Goal: Information Seeking & Learning: Check status

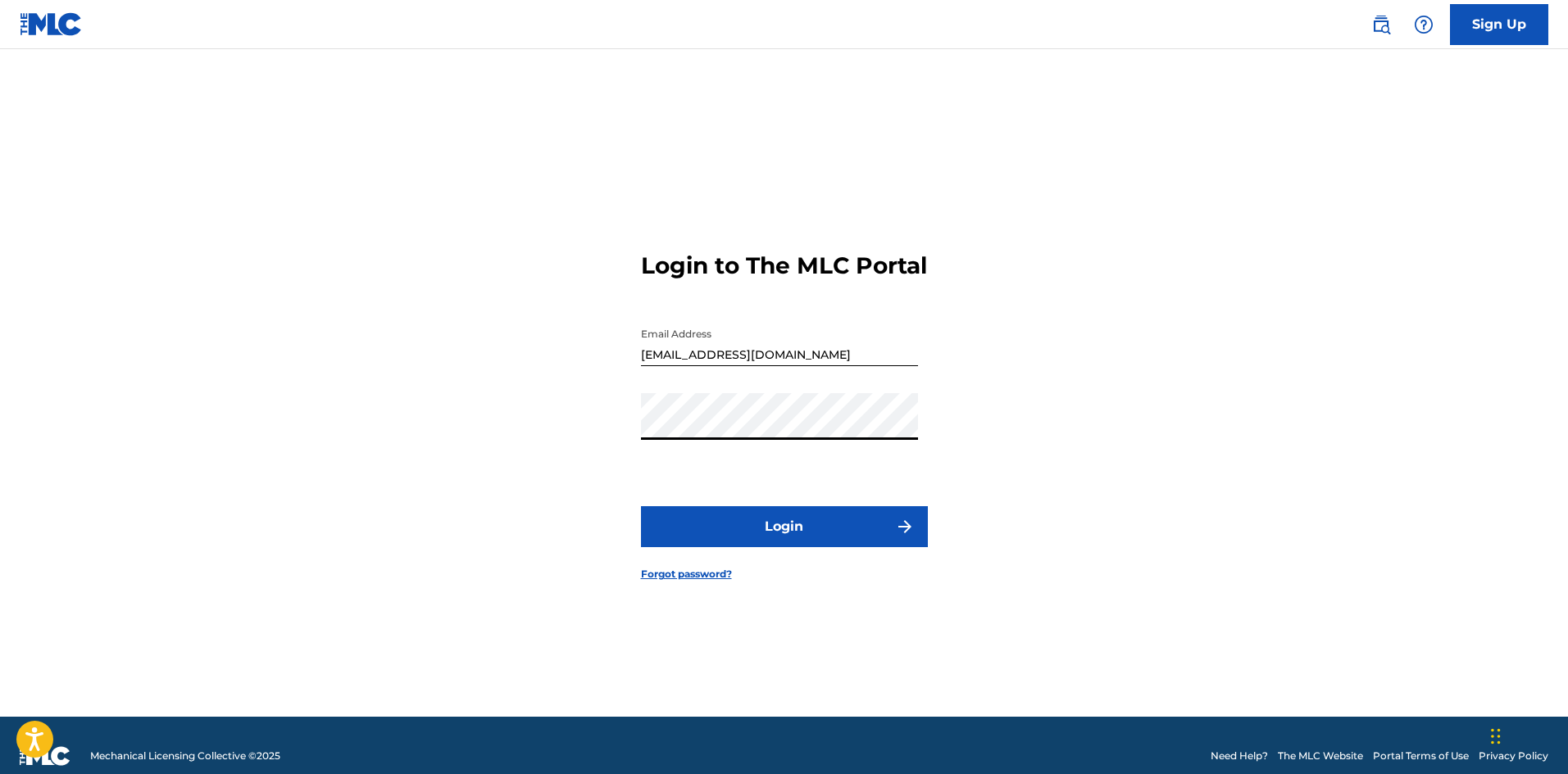
click at [763, 528] on button "Login" at bounding box center [784, 526] width 287 height 41
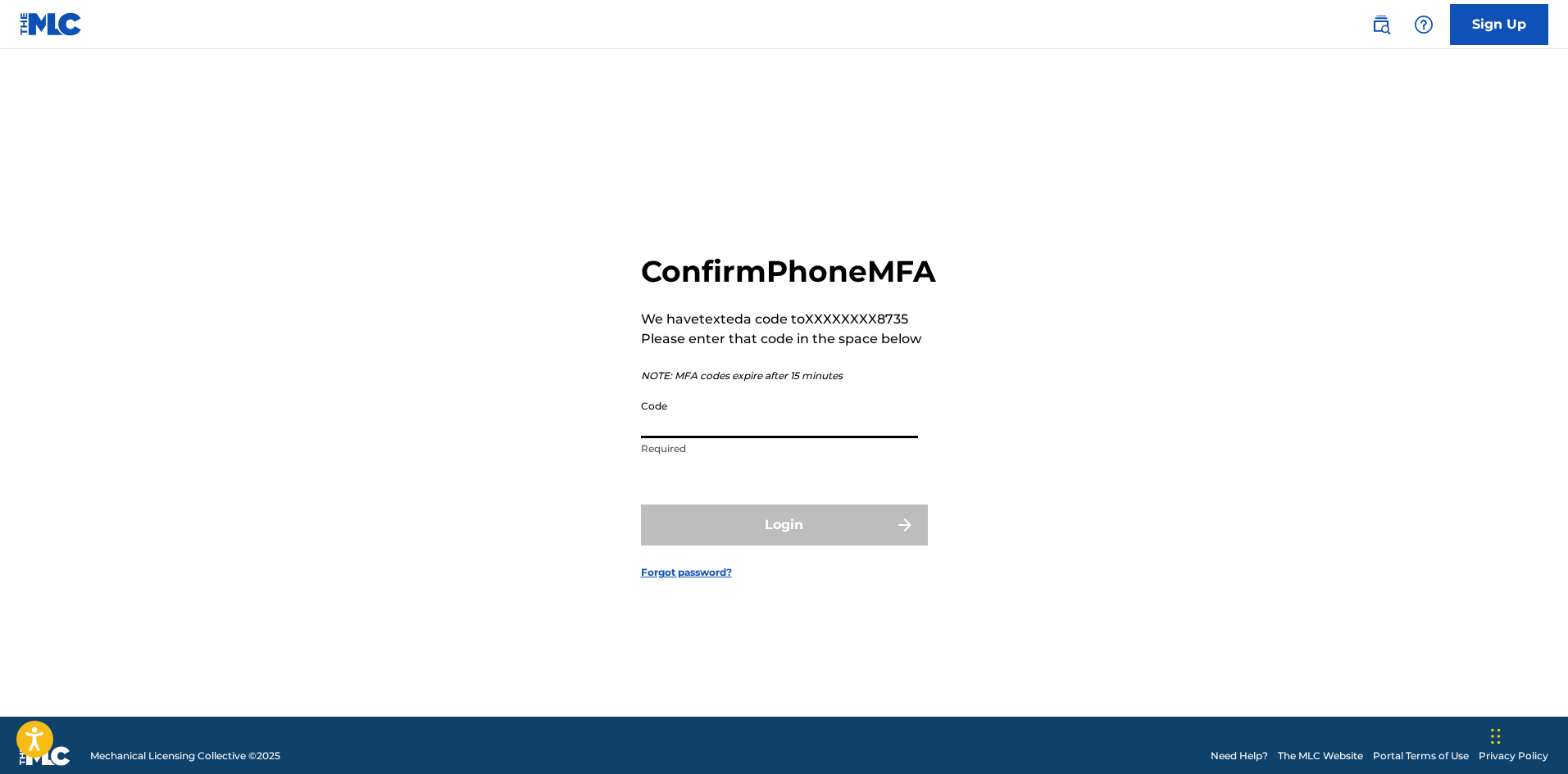
click at [752, 425] on input "Code" at bounding box center [779, 415] width 277 height 46
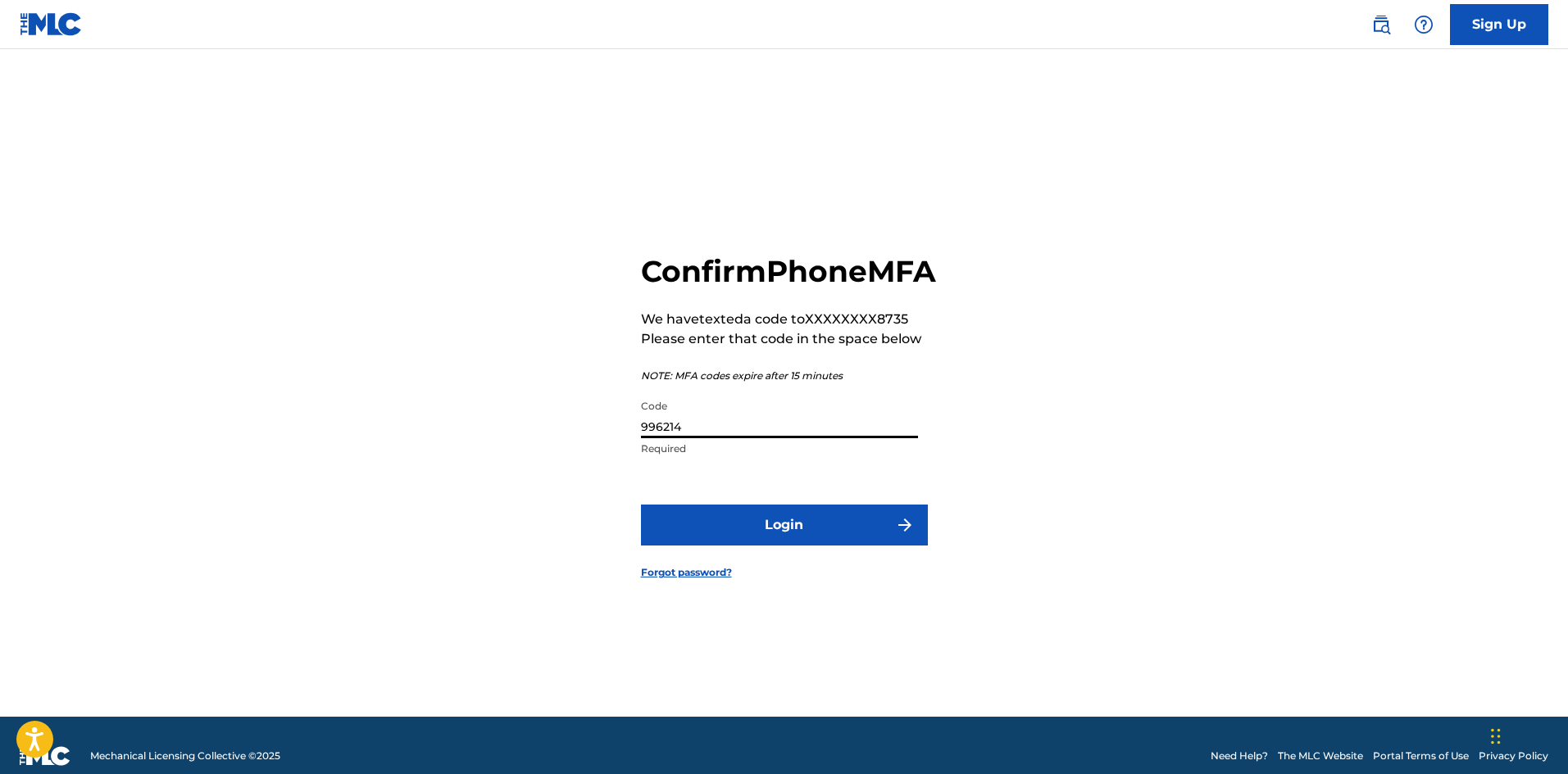
type input "996214"
click at [641, 505] on button "Login" at bounding box center [784, 524] width 287 height 41
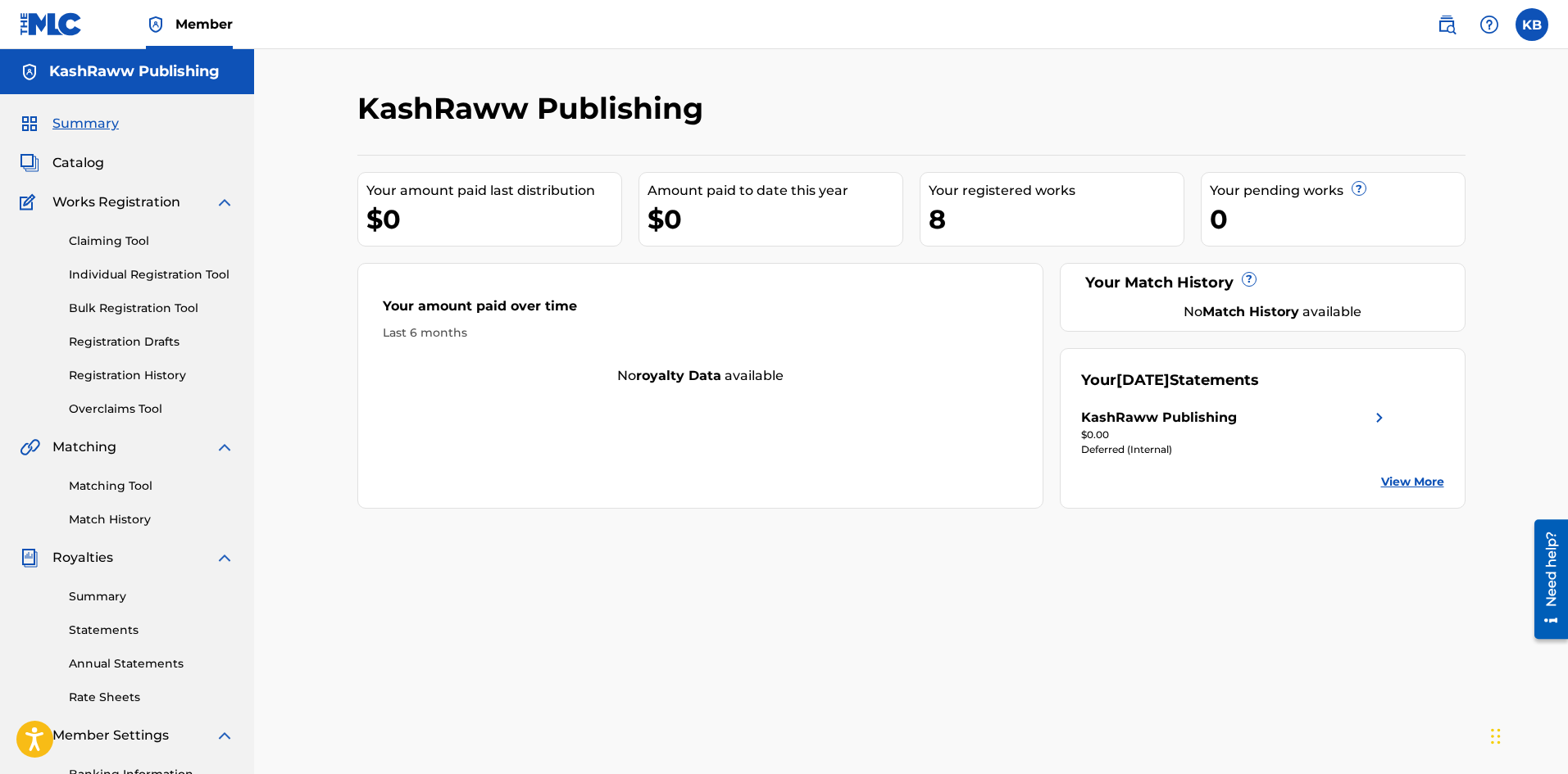
drag, startPoint x: 1573, startPoint y: 3, endPoint x: 1219, endPoint y: 194, distance: 402.2
click at [1139, 116] on div "KashRaww Publishing" at bounding box center [784, 113] width 853 height 48
click at [1383, 416] on img at bounding box center [1380, 418] width 20 height 20
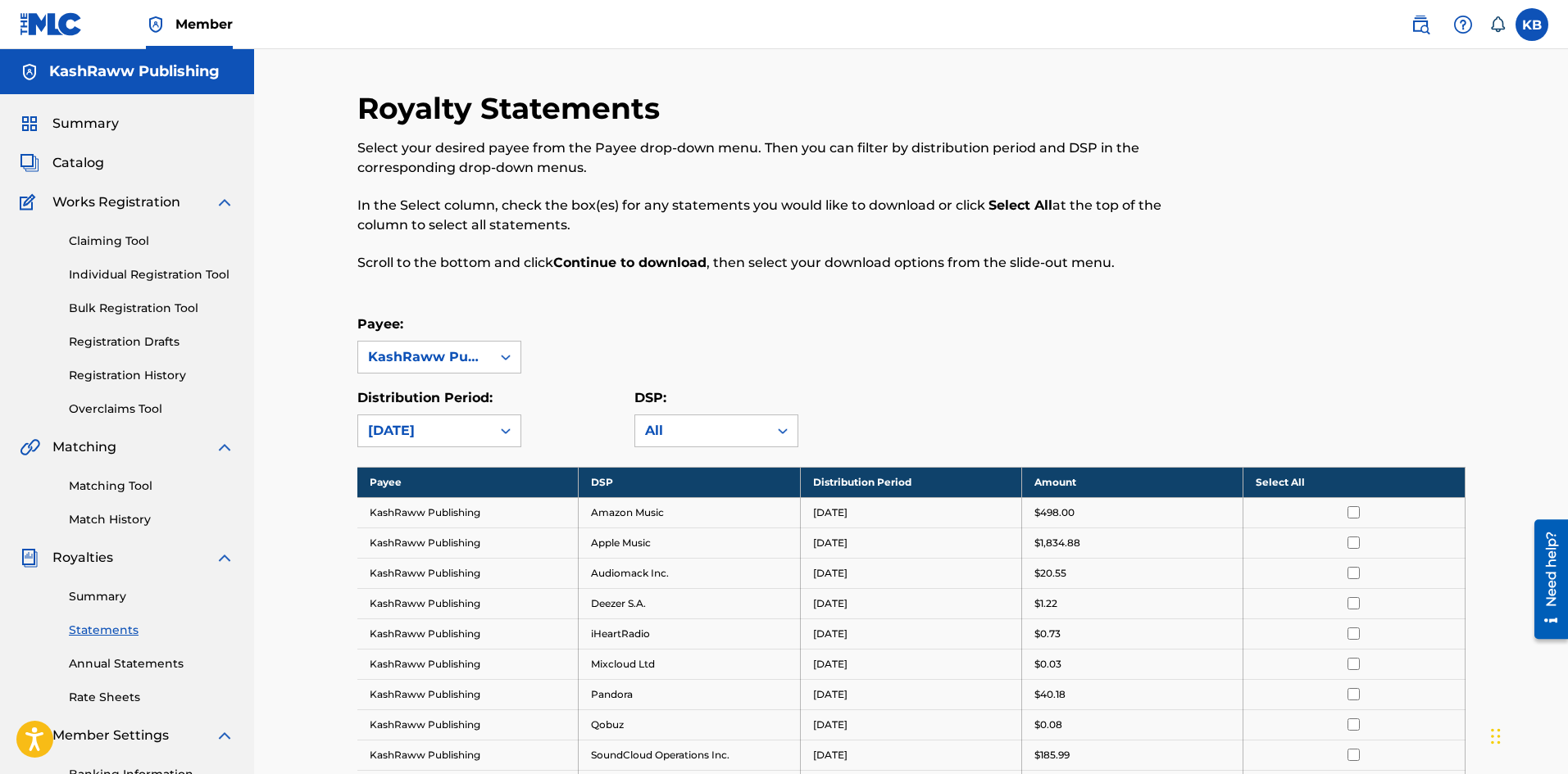
click at [820, 343] on div "Payee: KashRaww Publishing" at bounding box center [912, 344] width 1109 height 59
click at [89, 123] on span "Summary" at bounding box center [85, 124] width 66 height 20
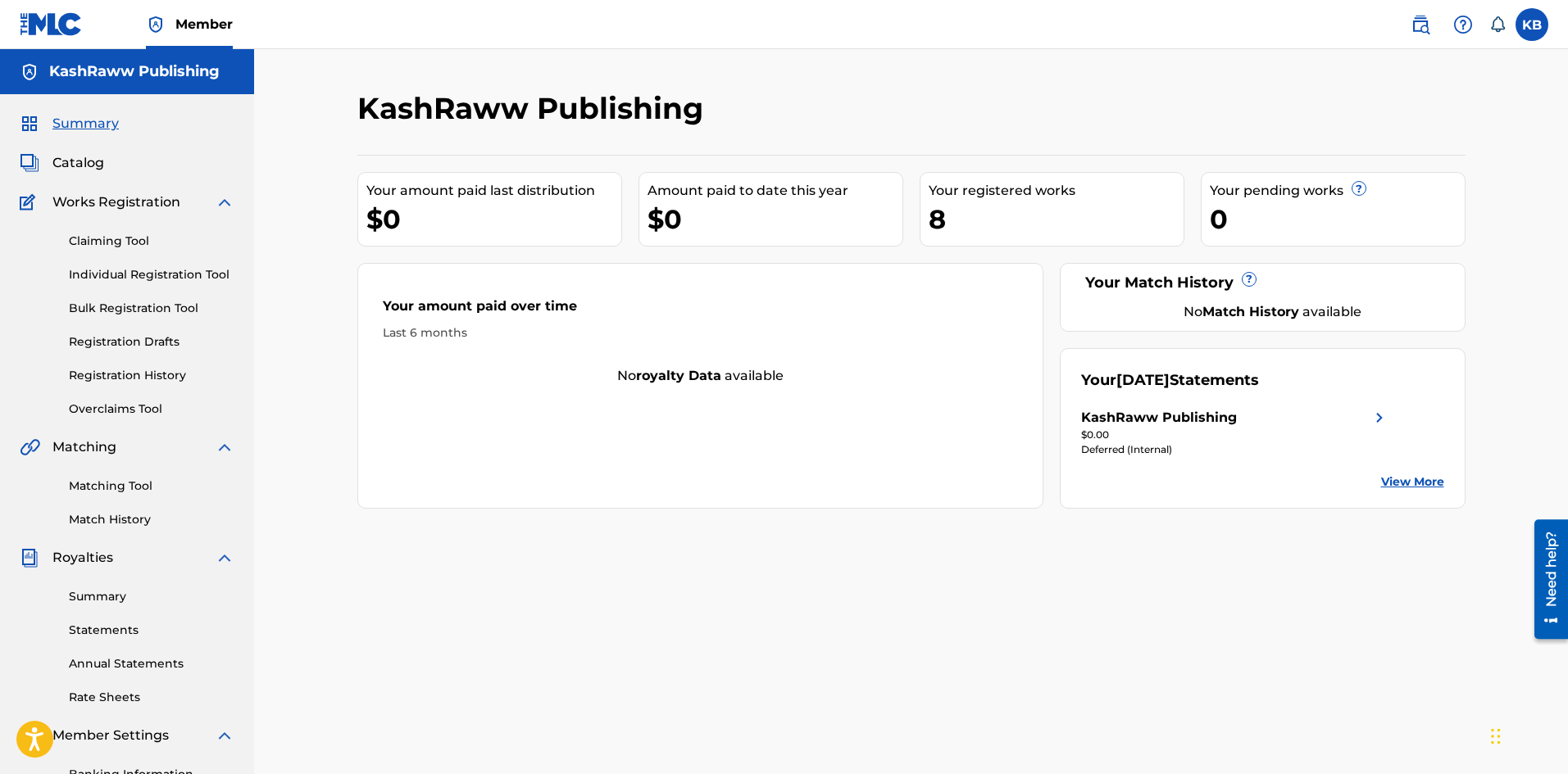
click at [135, 247] on link "Claiming Tool" at bounding box center [152, 240] width 165 height 17
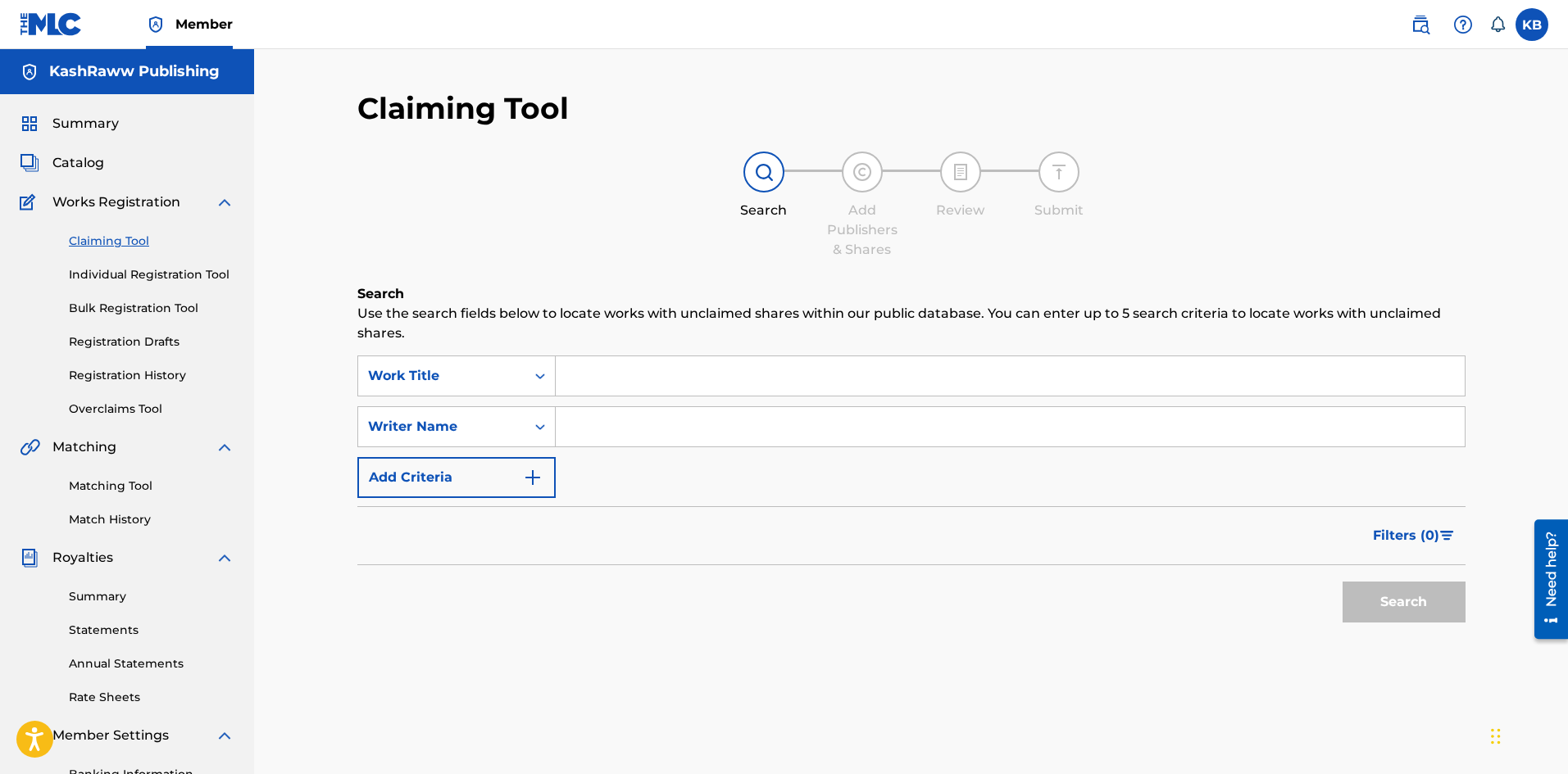
click at [124, 517] on link "Match History" at bounding box center [152, 519] width 165 height 17
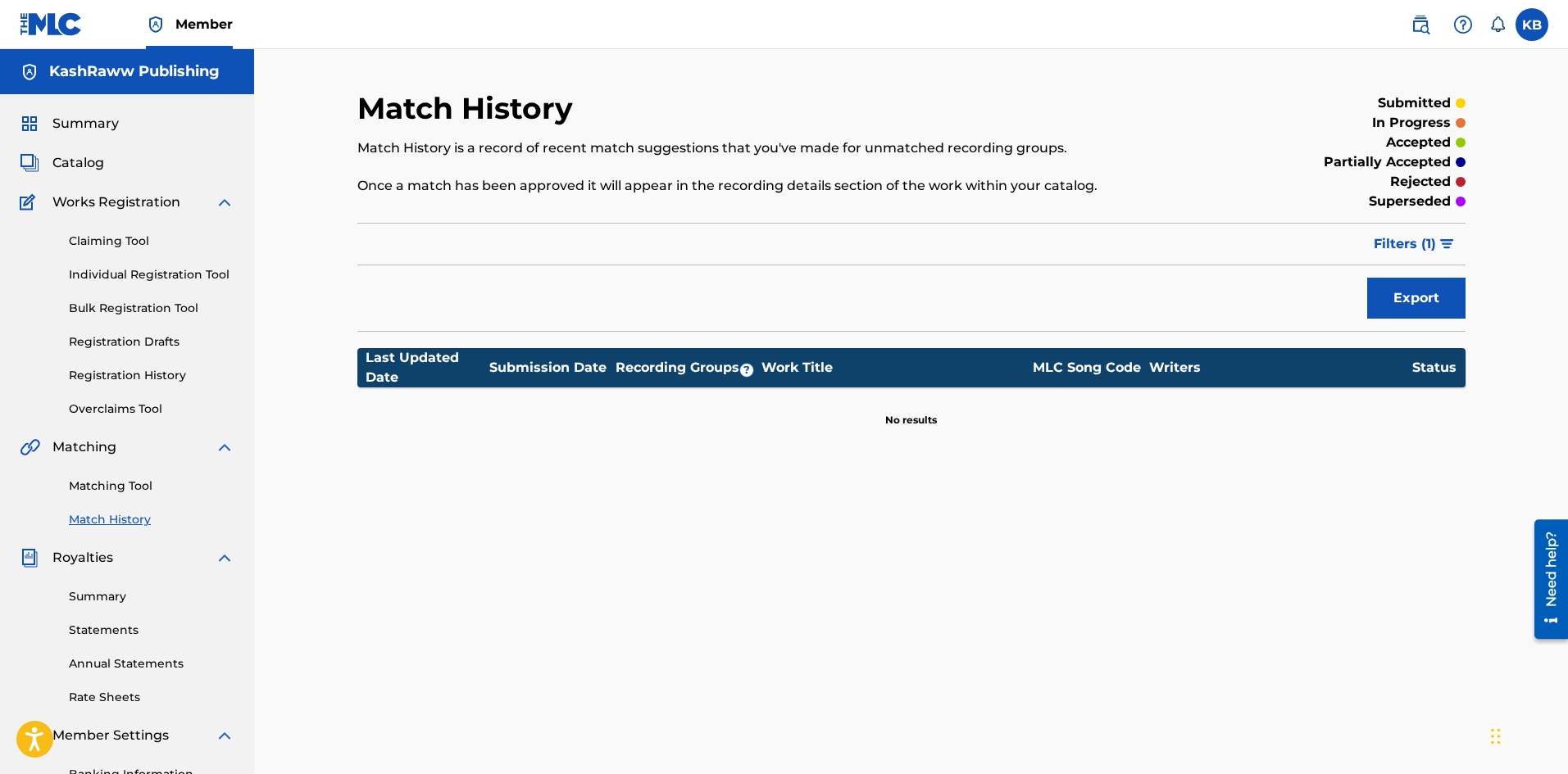
click at [96, 599] on link "Summary" at bounding box center [152, 596] width 165 height 17
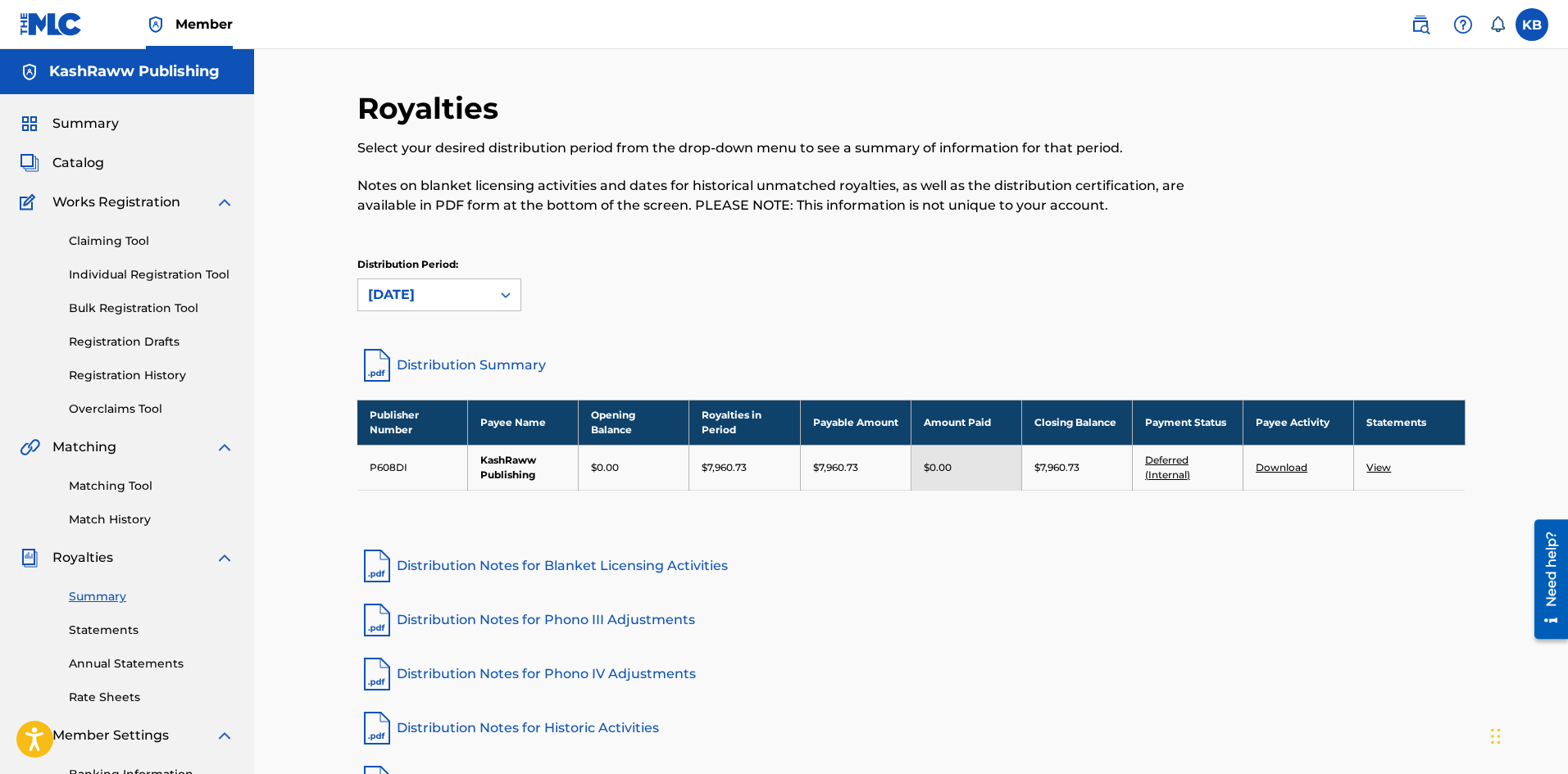
click at [163, 377] on link "Registration History" at bounding box center [152, 376] width 165 height 17
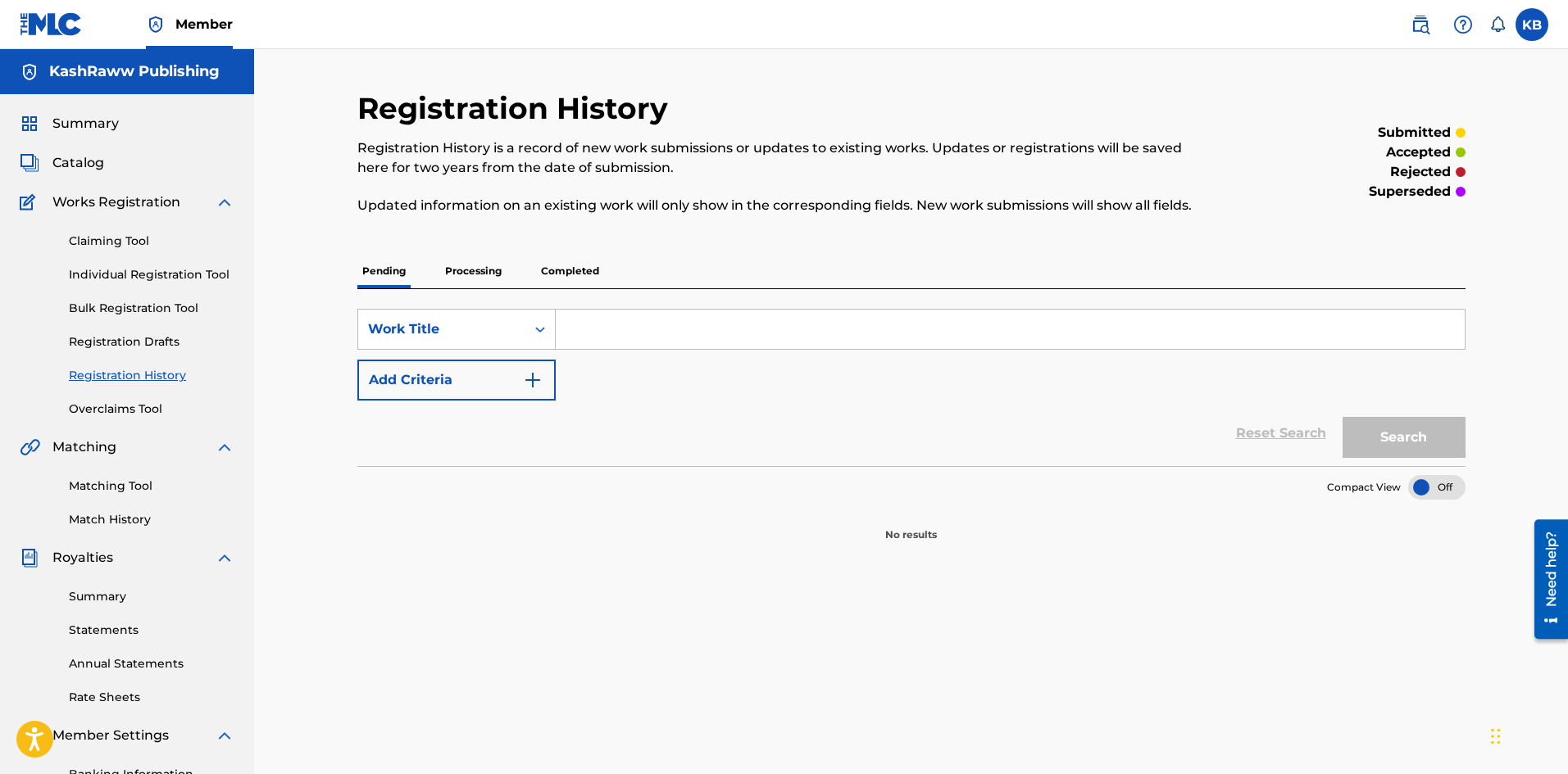
click at [574, 275] on p "Completed" at bounding box center [570, 271] width 68 height 34
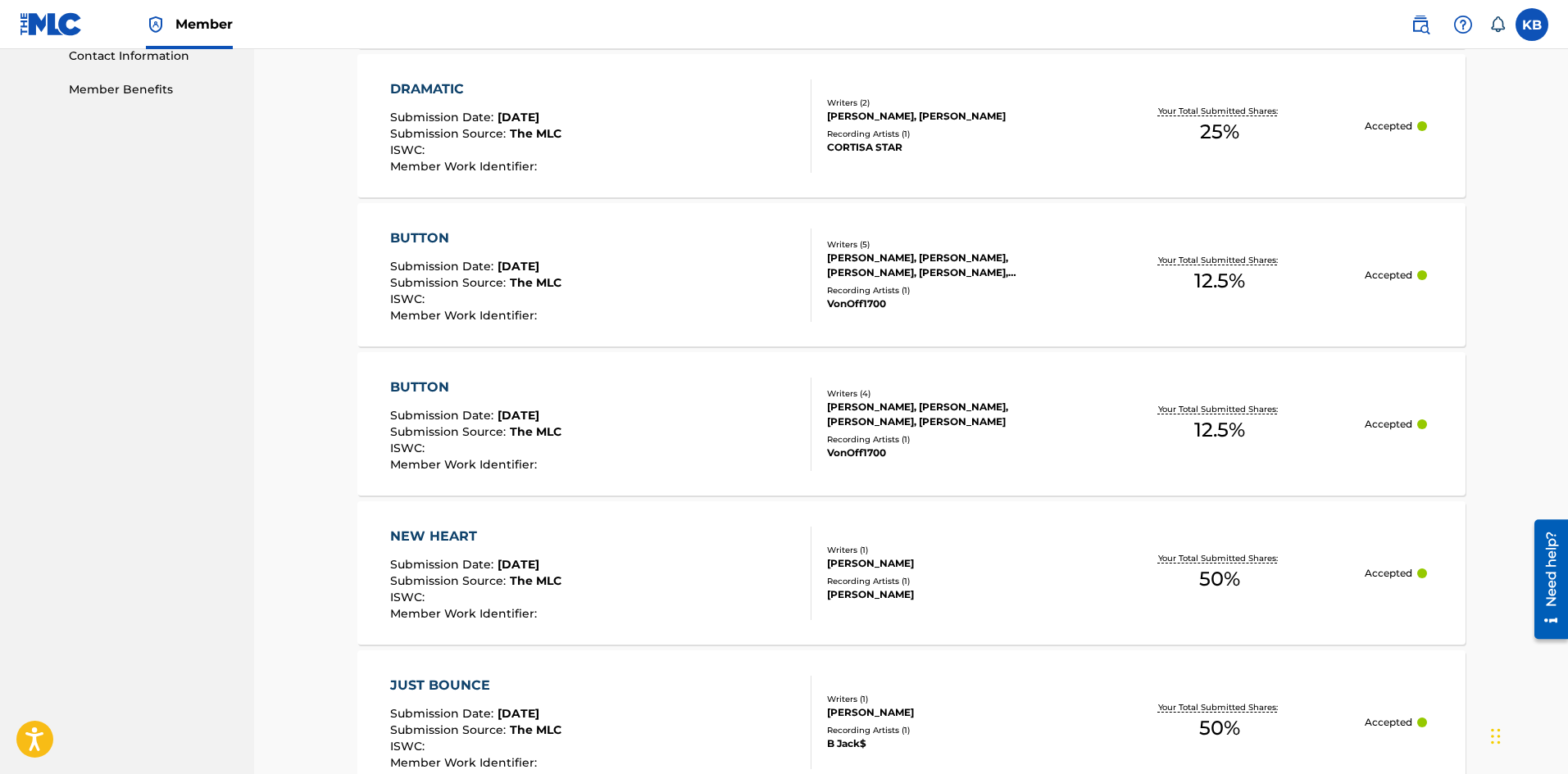
scroll to position [1171, 0]
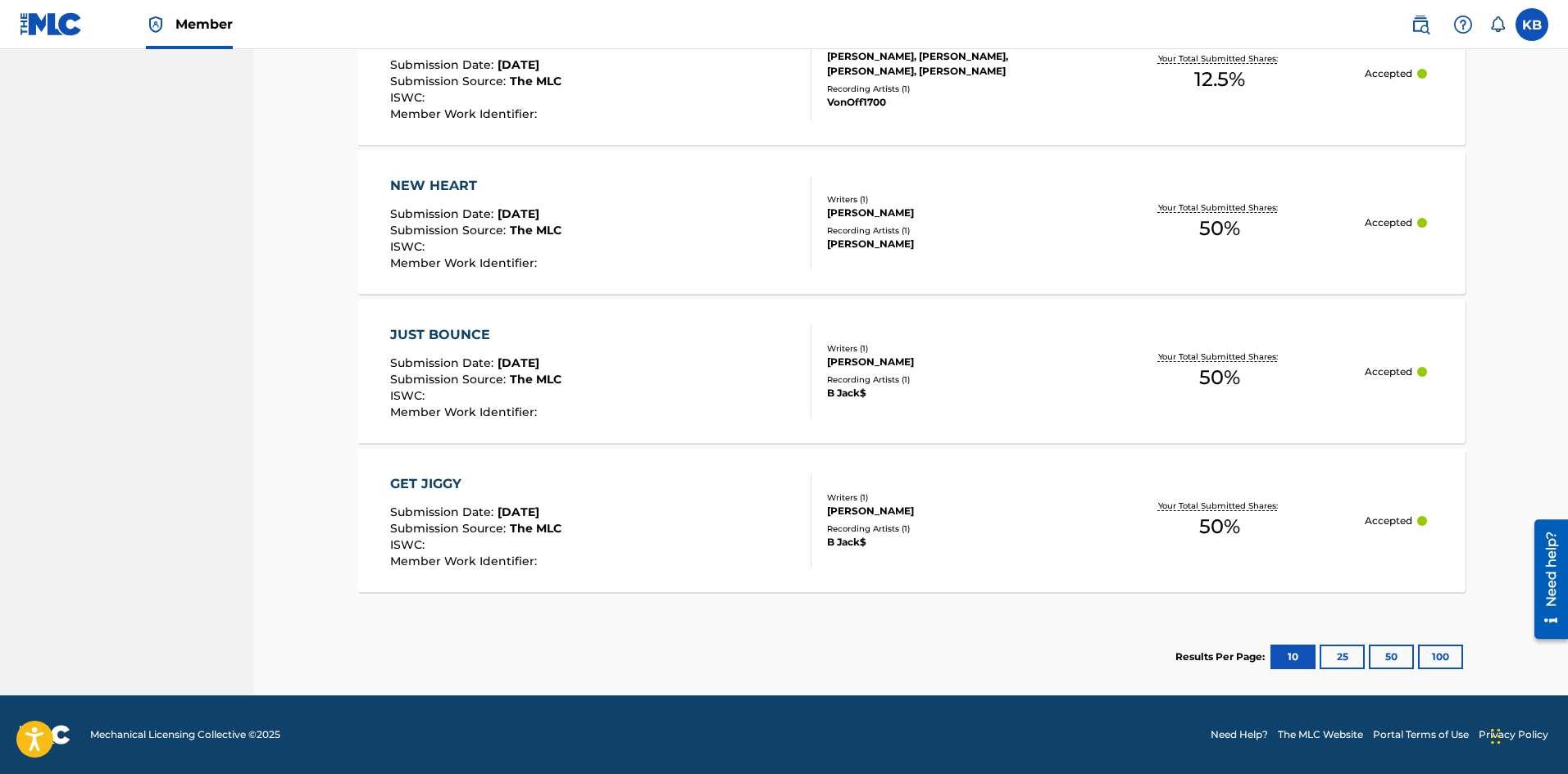
click at [547, 536] on div "Submission Source : The MLC" at bounding box center [476, 531] width 172 height 16
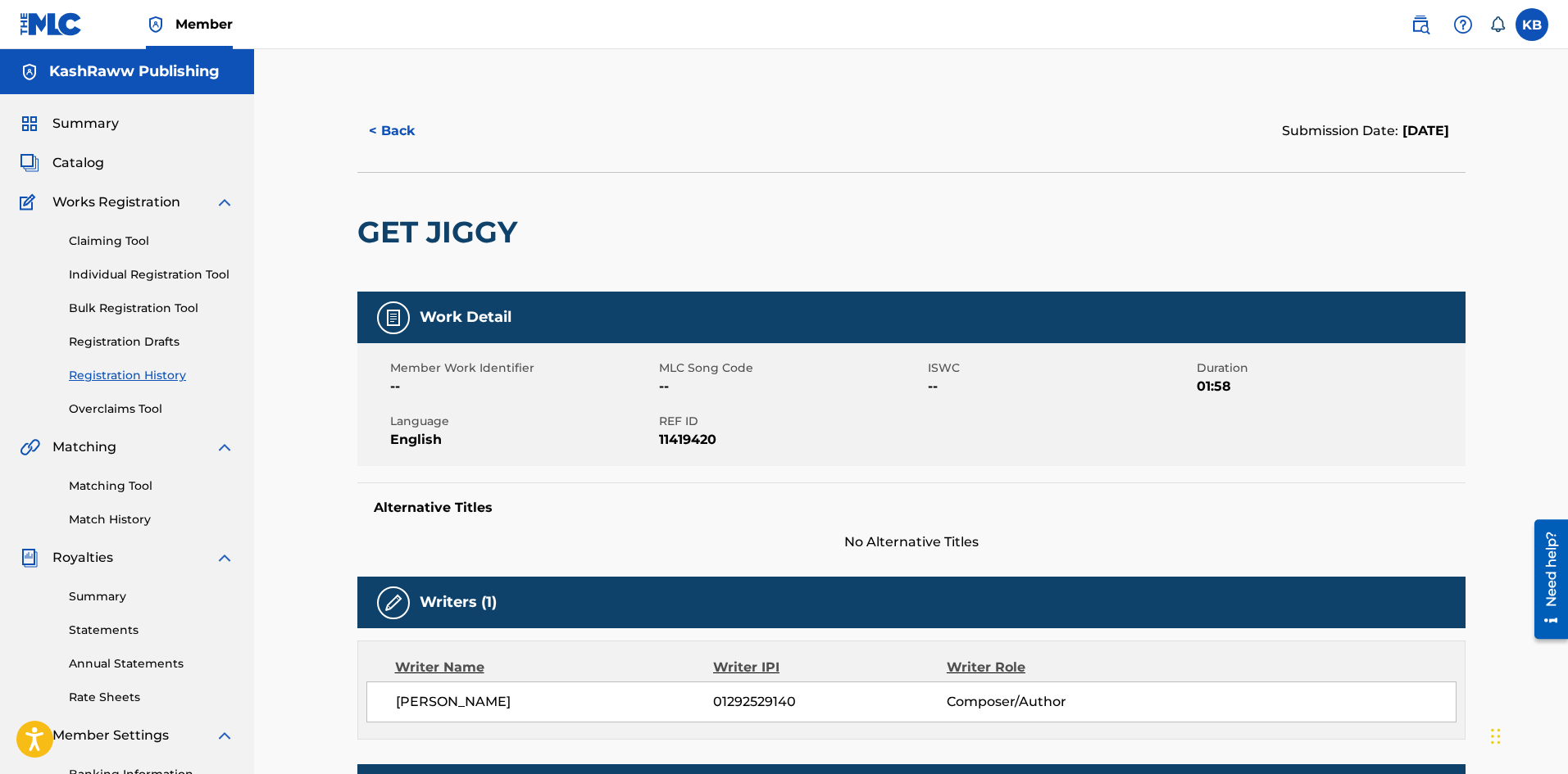
click at [78, 123] on span "Summary" at bounding box center [85, 124] width 66 height 20
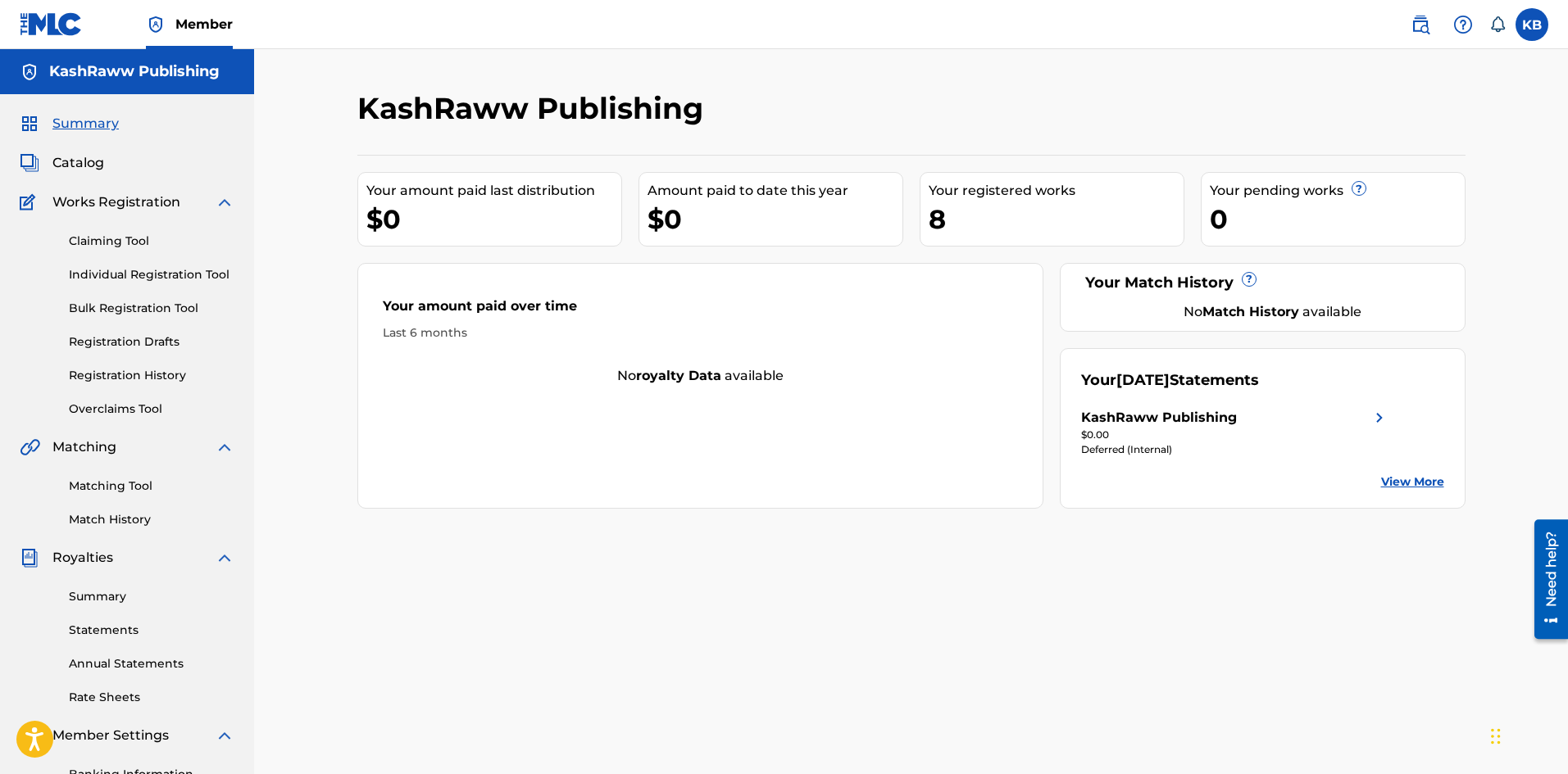
click at [961, 210] on div "8" at bounding box center [1056, 219] width 255 height 37
click at [934, 220] on div "8" at bounding box center [1056, 219] width 255 height 37
click at [118, 239] on link "Claiming Tool" at bounding box center [152, 240] width 165 height 17
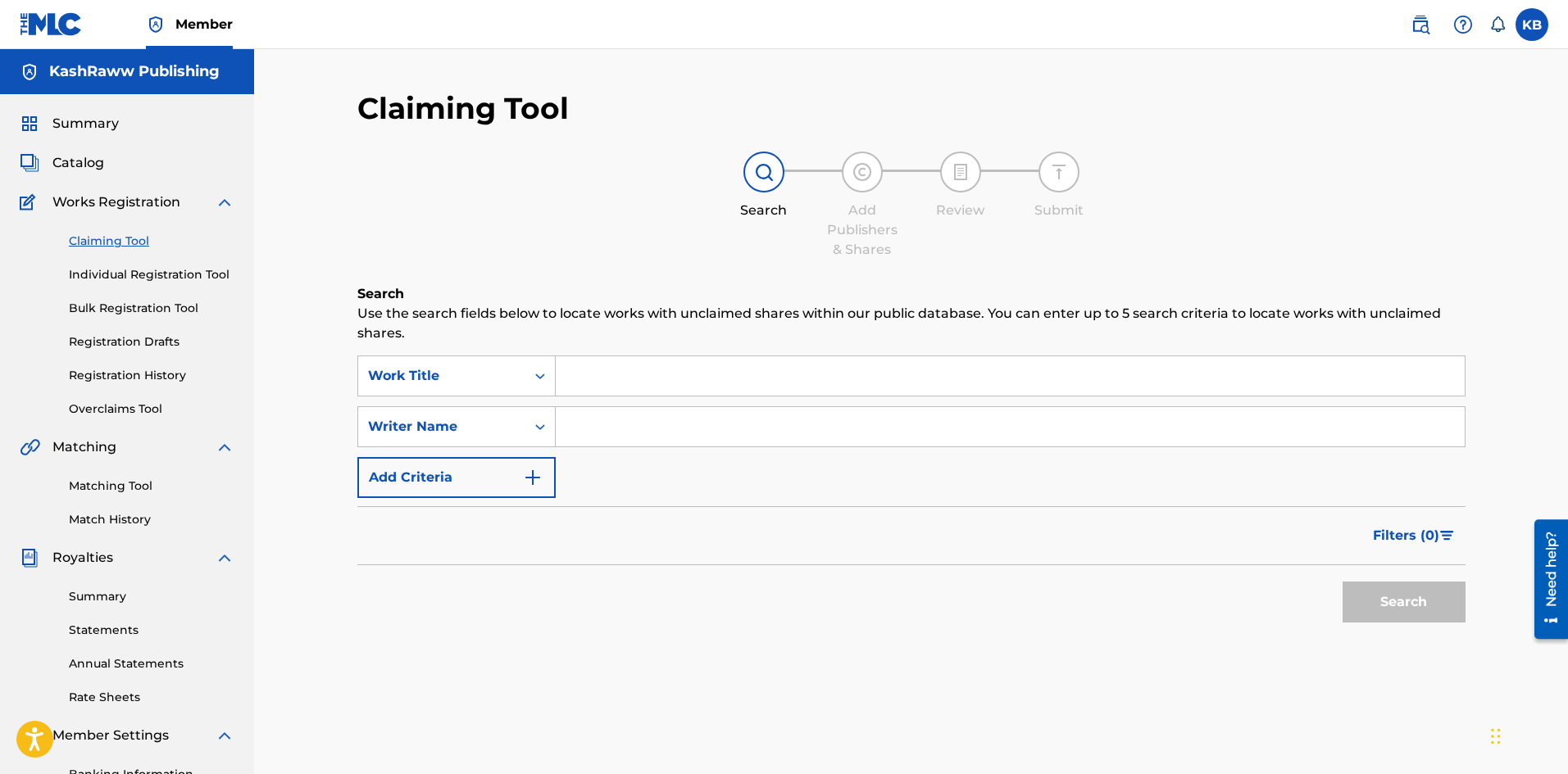
click at [133, 279] on link "Individual Registration Tool" at bounding box center [152, 274] width 165 height 17
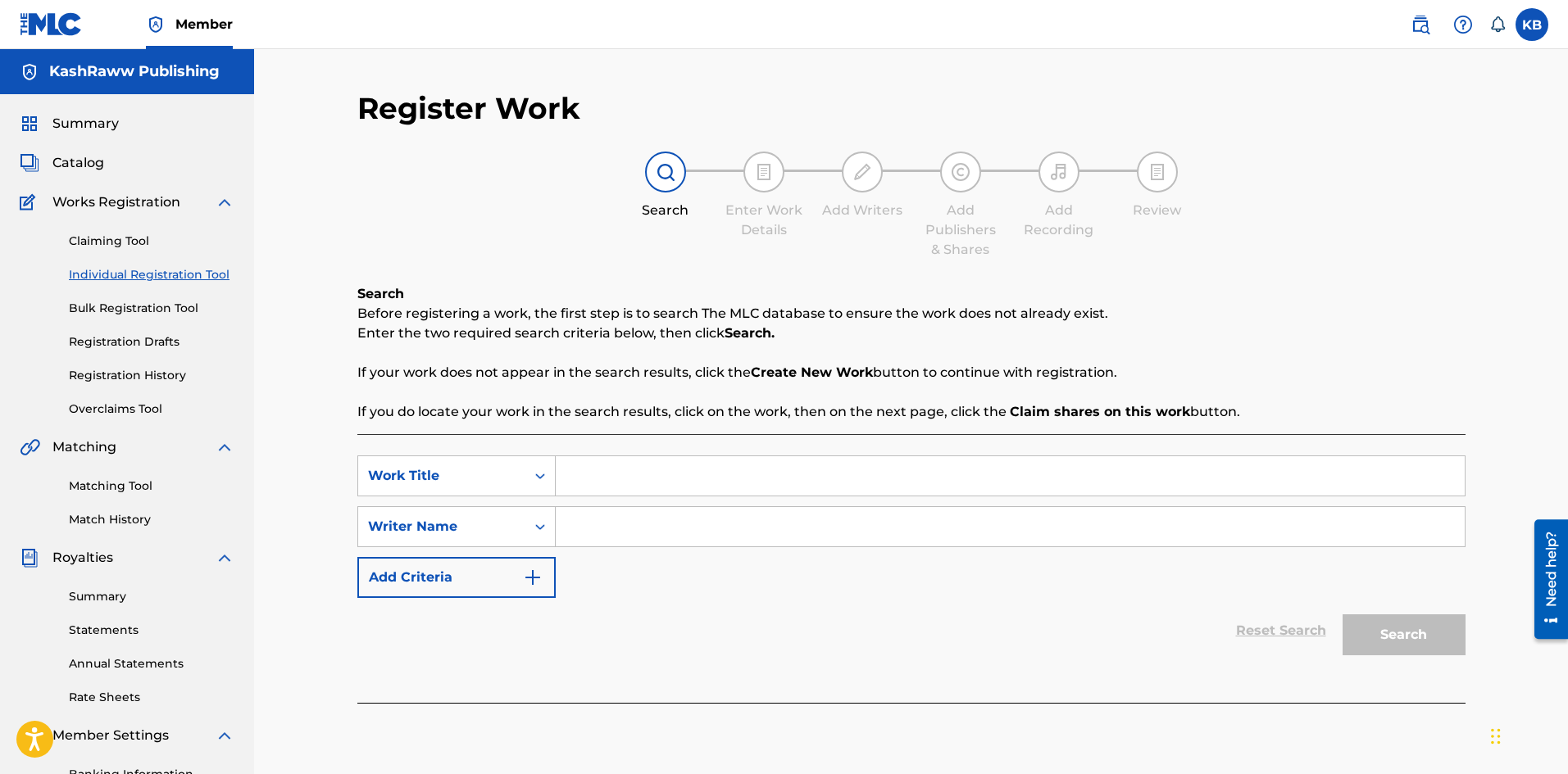
click at [132, 326] on div "Claiming Tool Individual Registration Tool Bulk Registration Tool Registration …" at bounding box center [127, 315] width 215 height 206
click at [131, 305] on link "Bulk Registration Tool" at bounding box center [152, 309] width 165 height 17
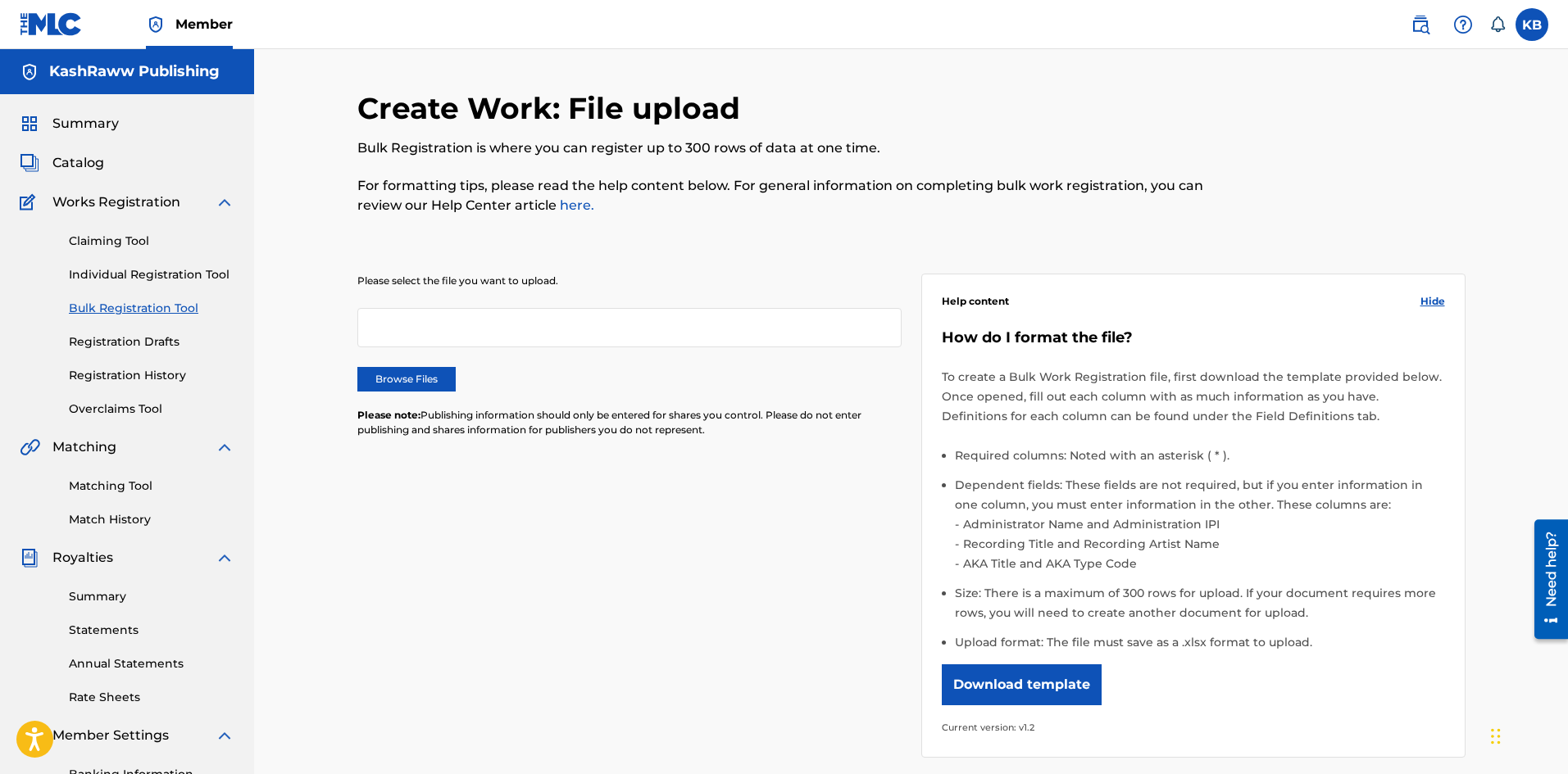
click at [129, 347] on link "Registration Drafts" at bounding box center [152, 342] width 165 height 17
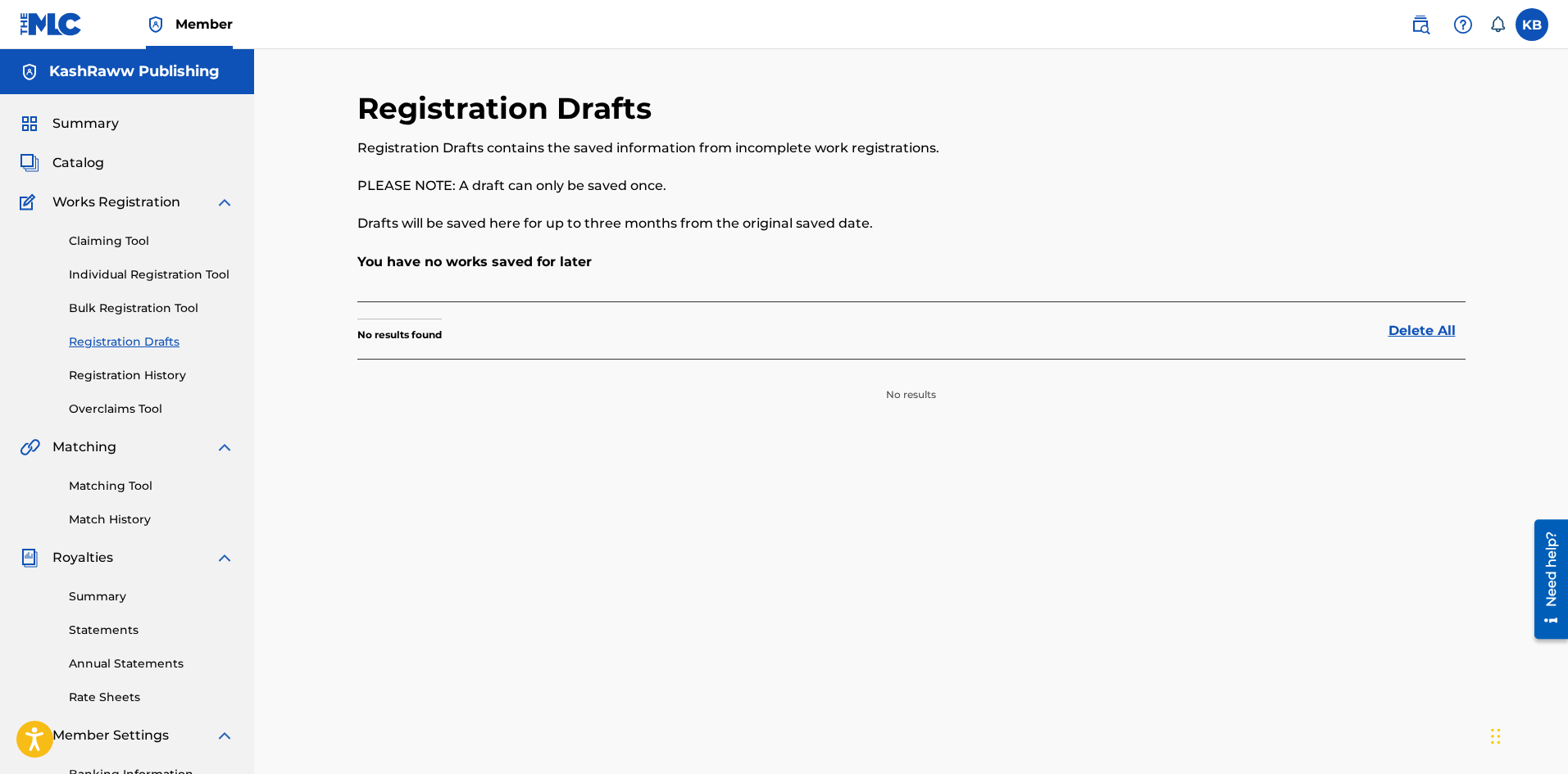
click at [126, 381] on link "Registration History" at bounding box center [152, 376] width 165 height 17
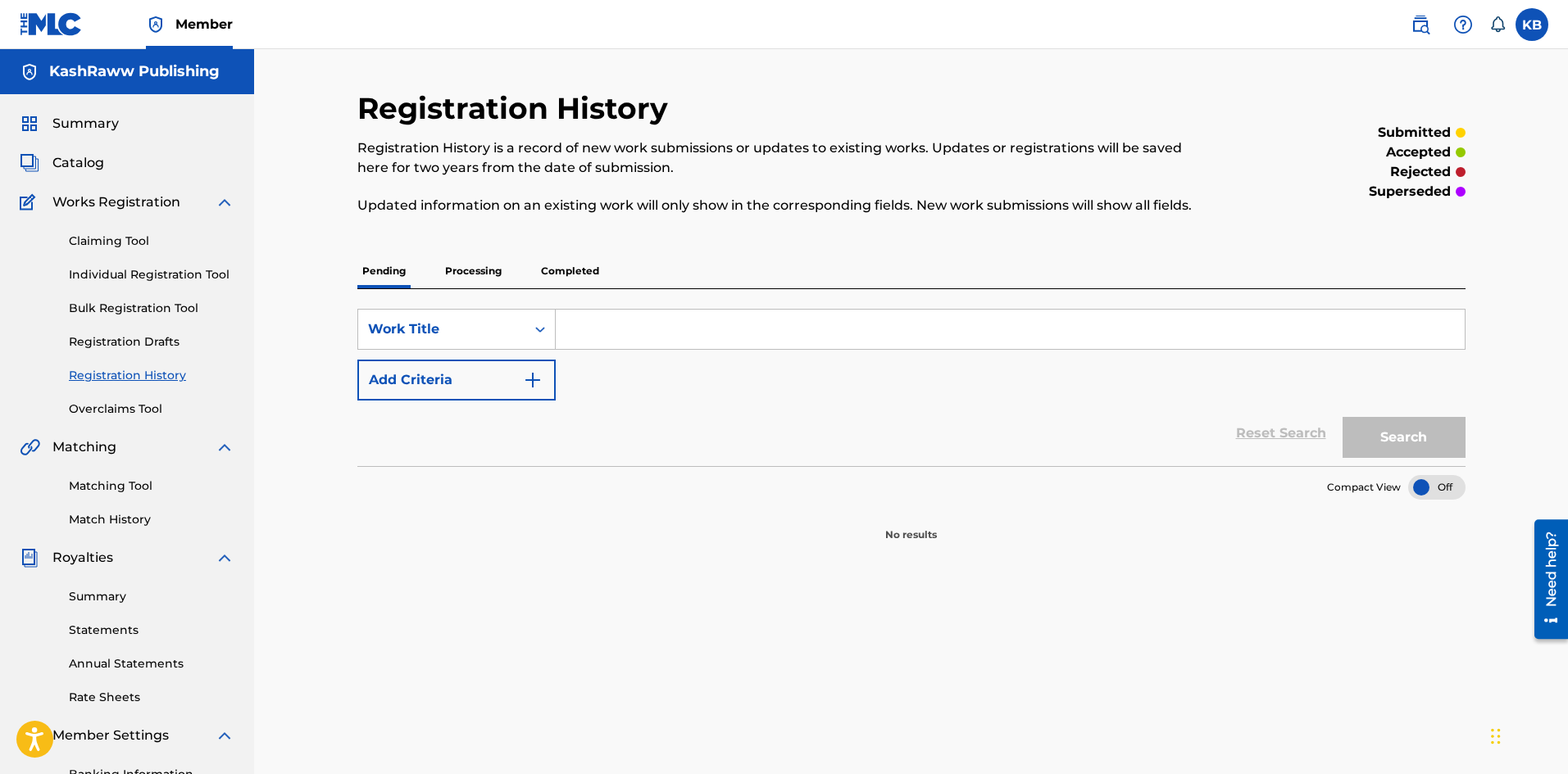
click at [539, 273] on p "Completed" at bounding box center [570, 271] width 68 height 34
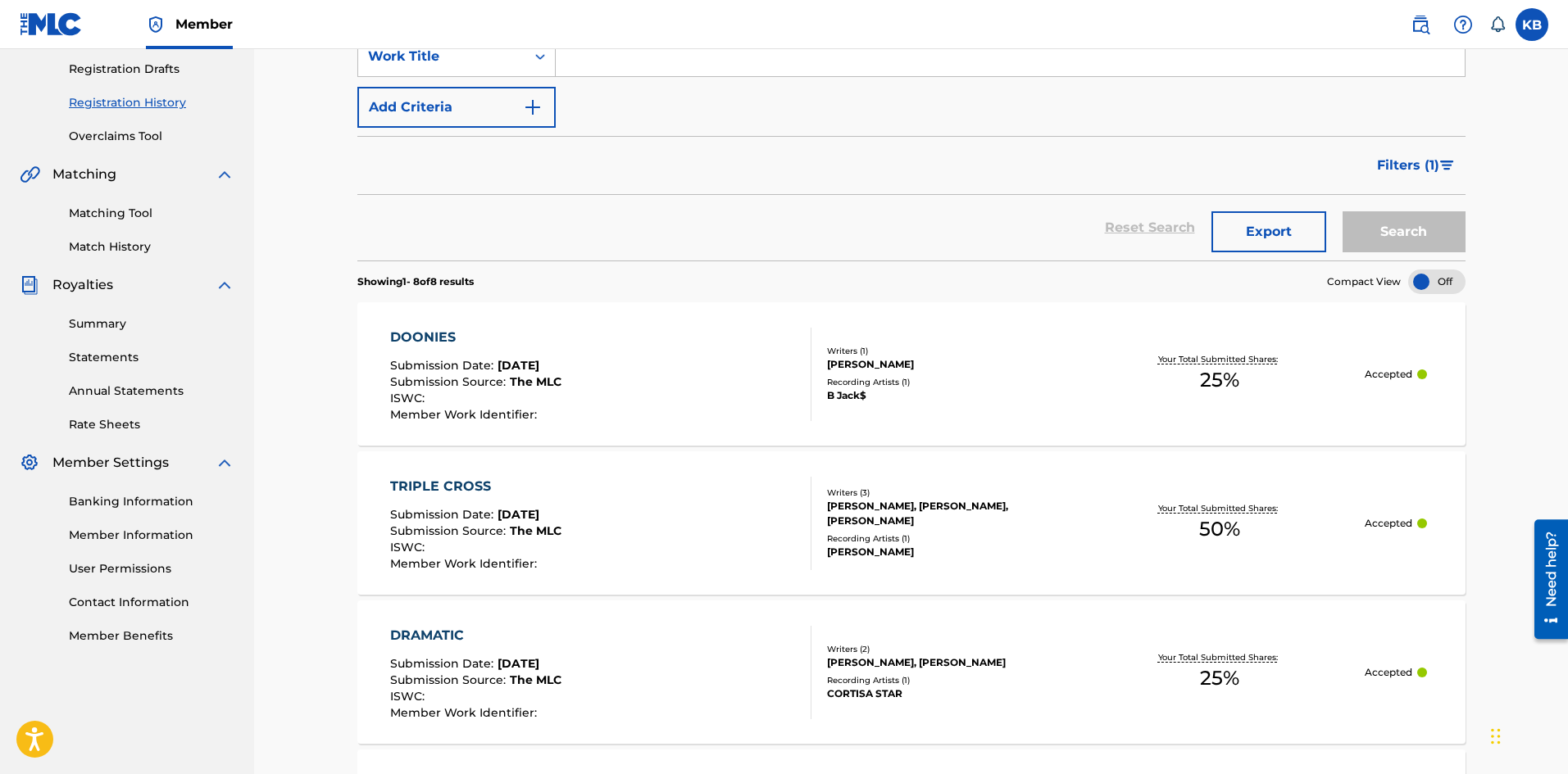
scroll to position [410, 0]
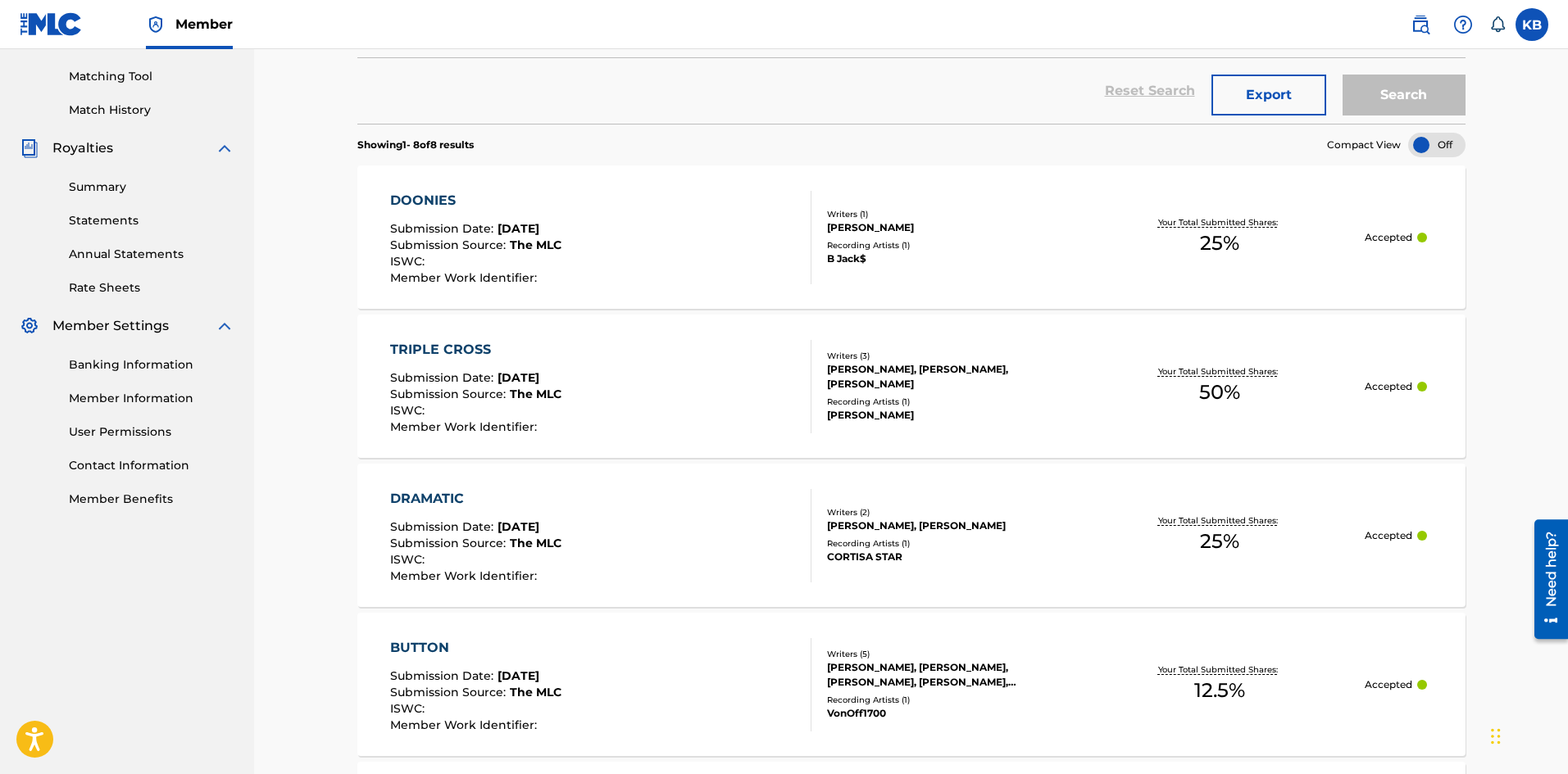
click at [578, 266] on div "DOONIES Submission Date : May 22, 2025 Submission Source : The MLC ISWC : Membe…" at bounding box center [601, 237] width 421 height 93
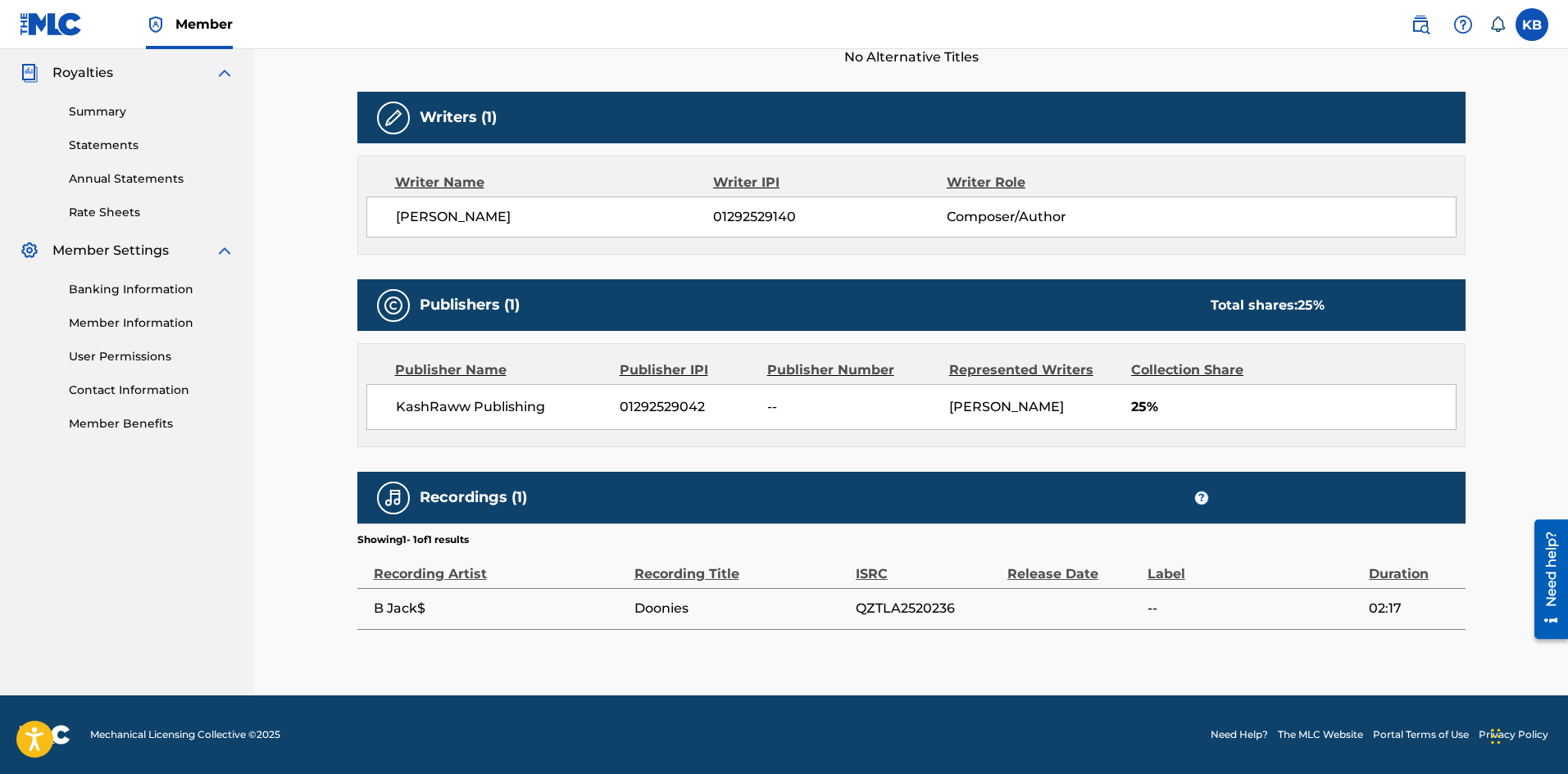
scroll to position [348, 0]
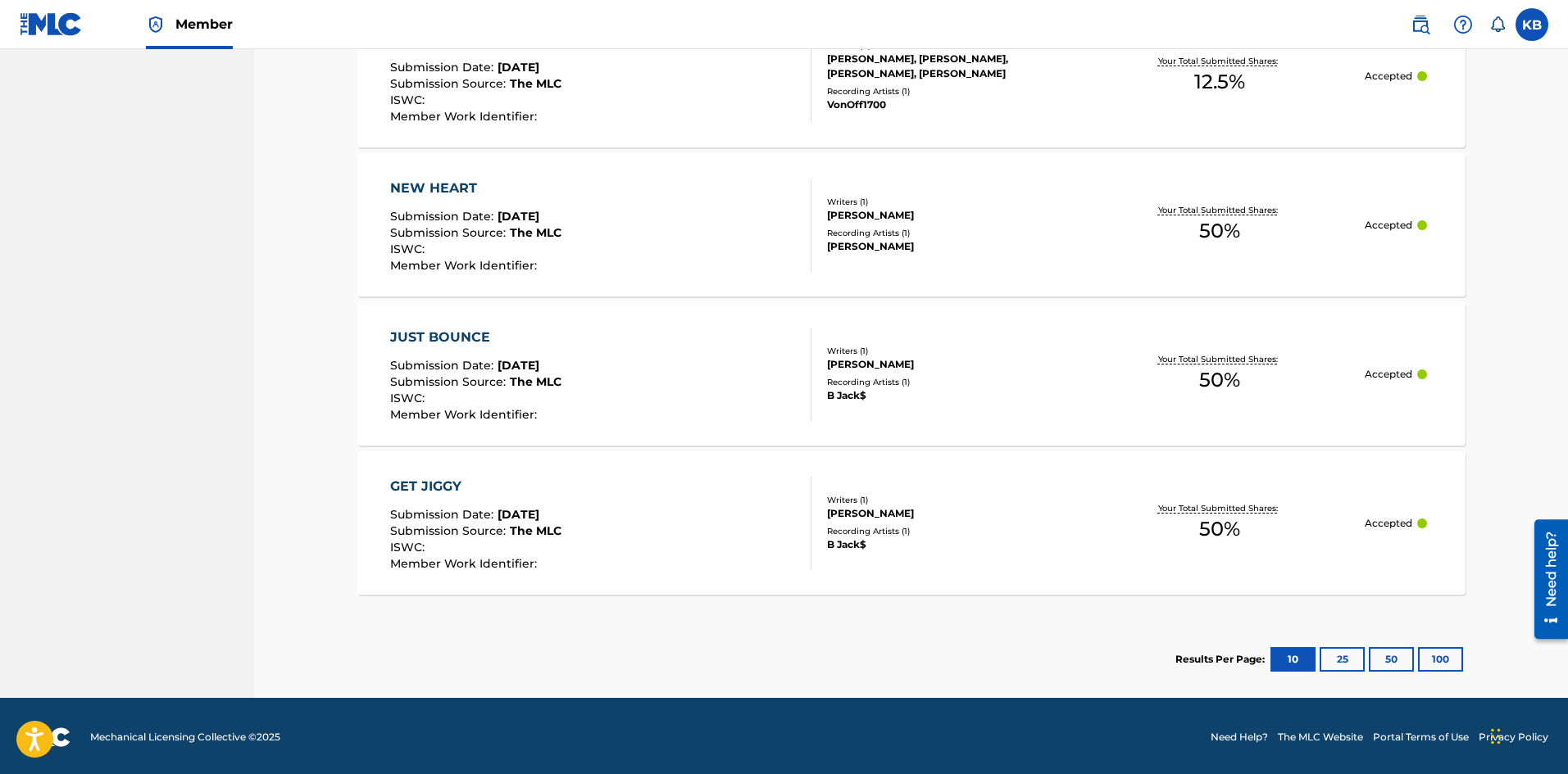
scroll to position [1171, 0]
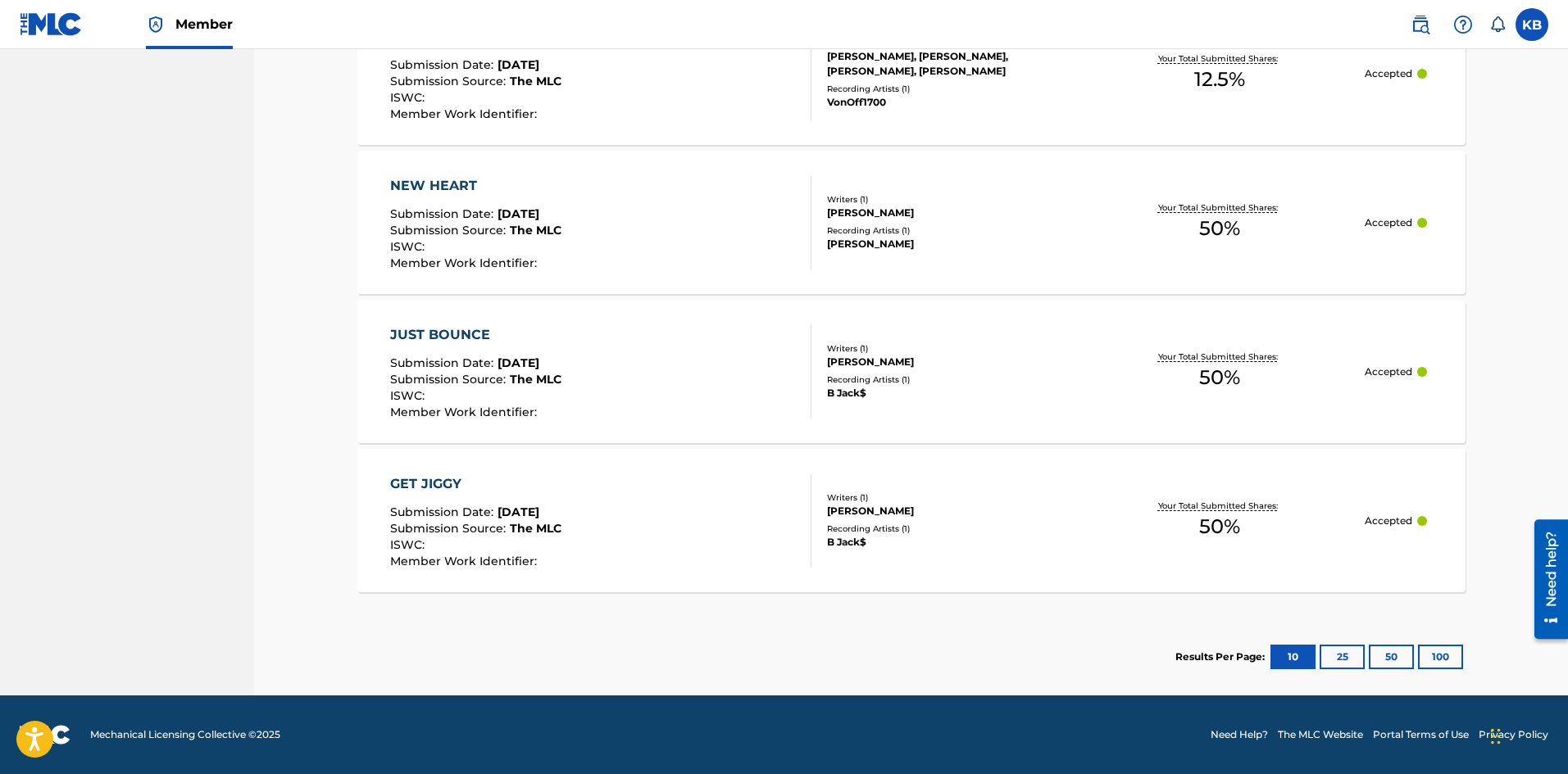
click at [647, 482] on div "GET JIGGY Submission Date : May 17, 2025 Submission Source : The MLC ISWC : Mem…" at bounding box center [601, 521] width 421 height 93
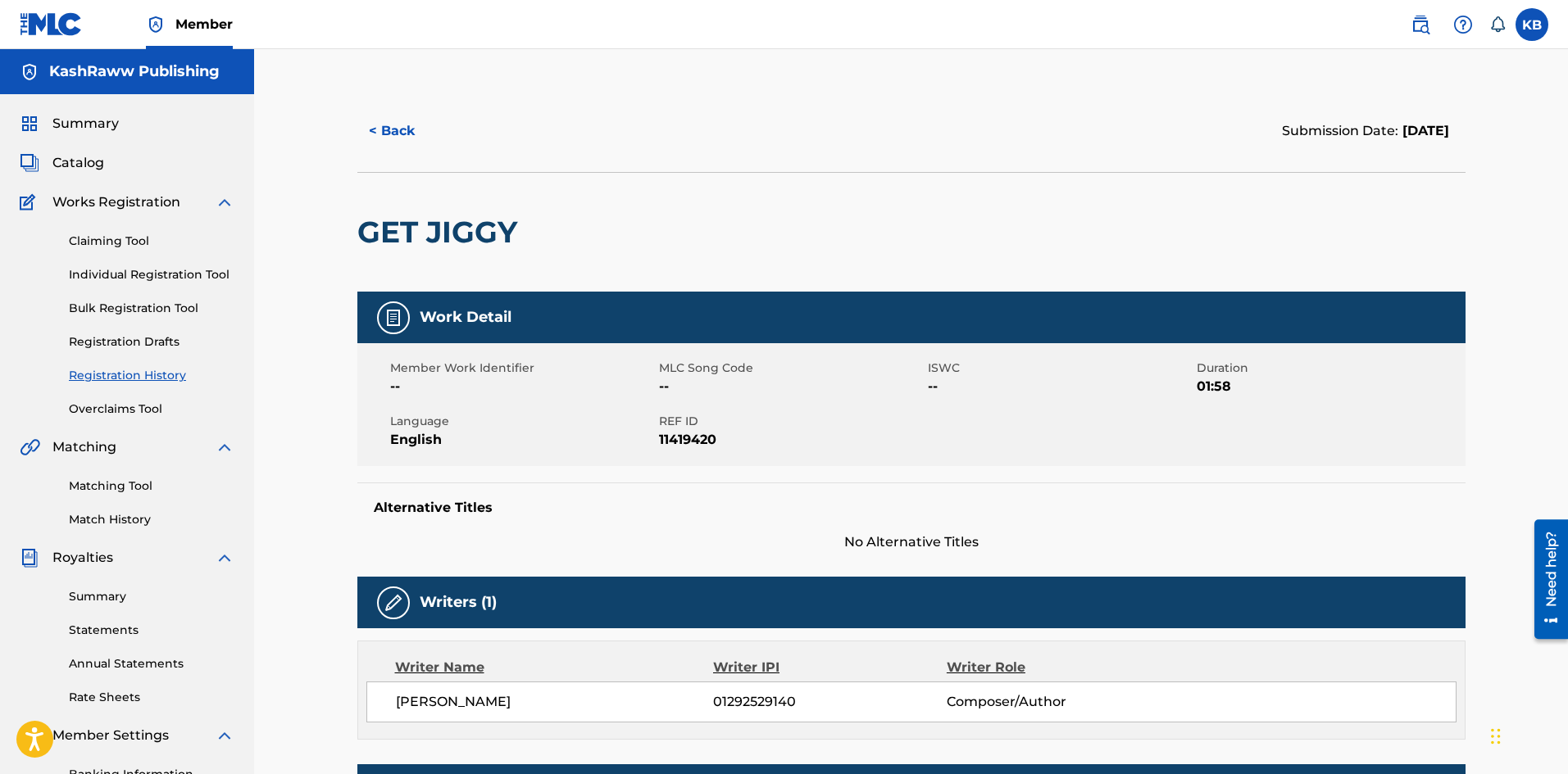
click at [401, 129] on button "< Back" at bounding box center [407, 131] width 98 height 41
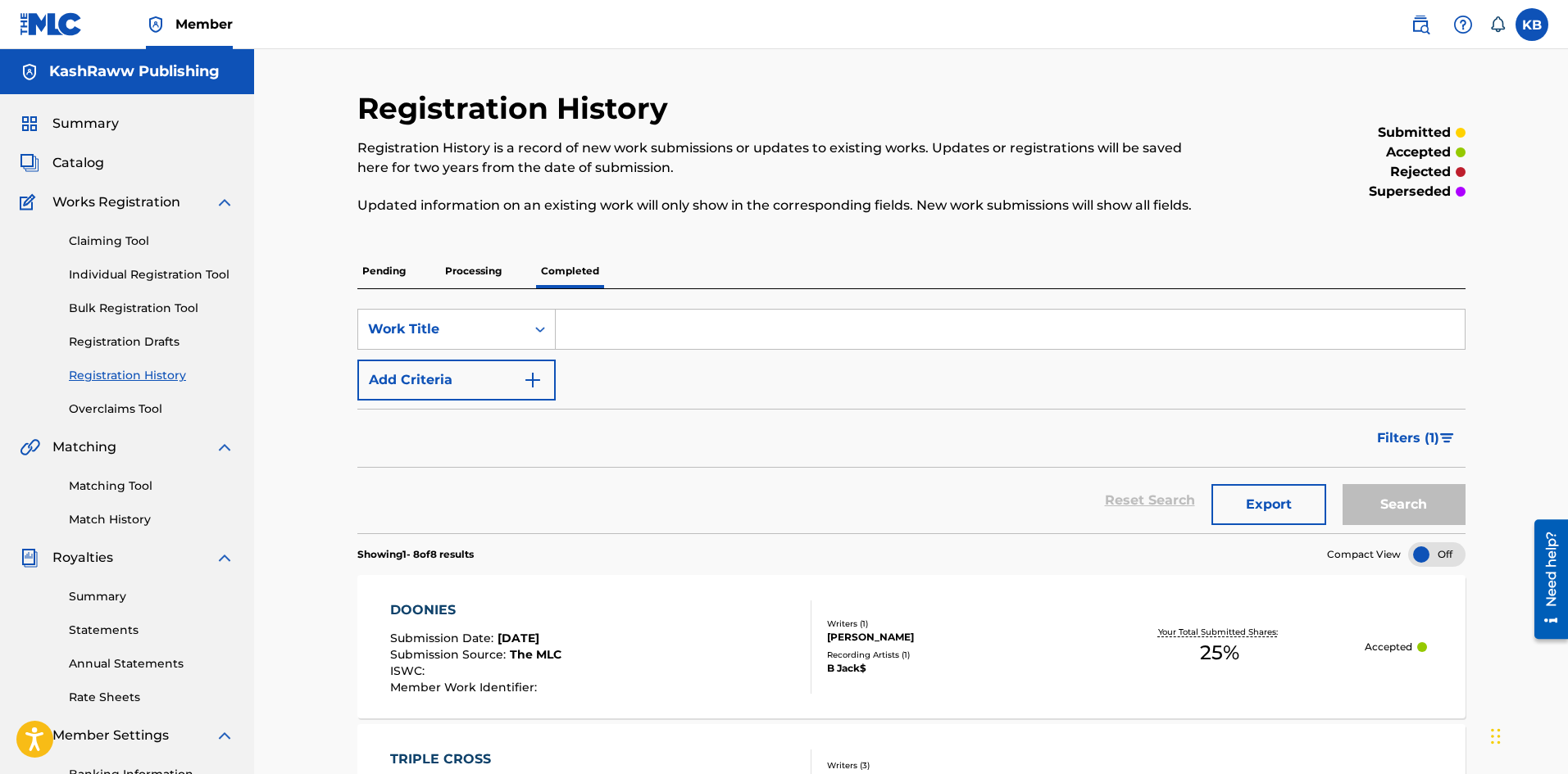
click at [79, 130] on span "Summary" at bounding box center [85, 124] width 66 height 20
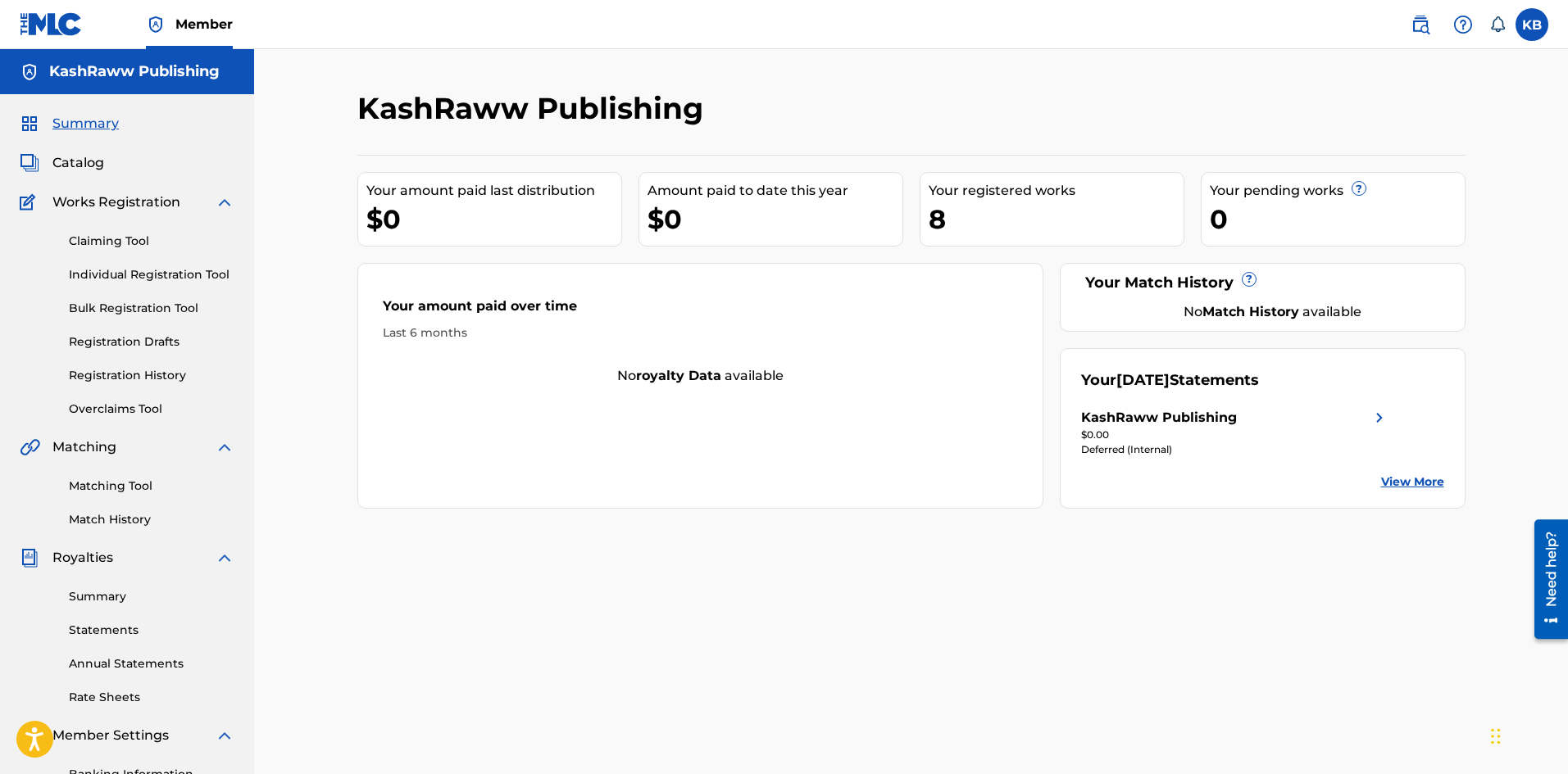
click at [1368, 413] on div "KashRaww Publishing" at bounding box center [1236, 418] width 309 height 20
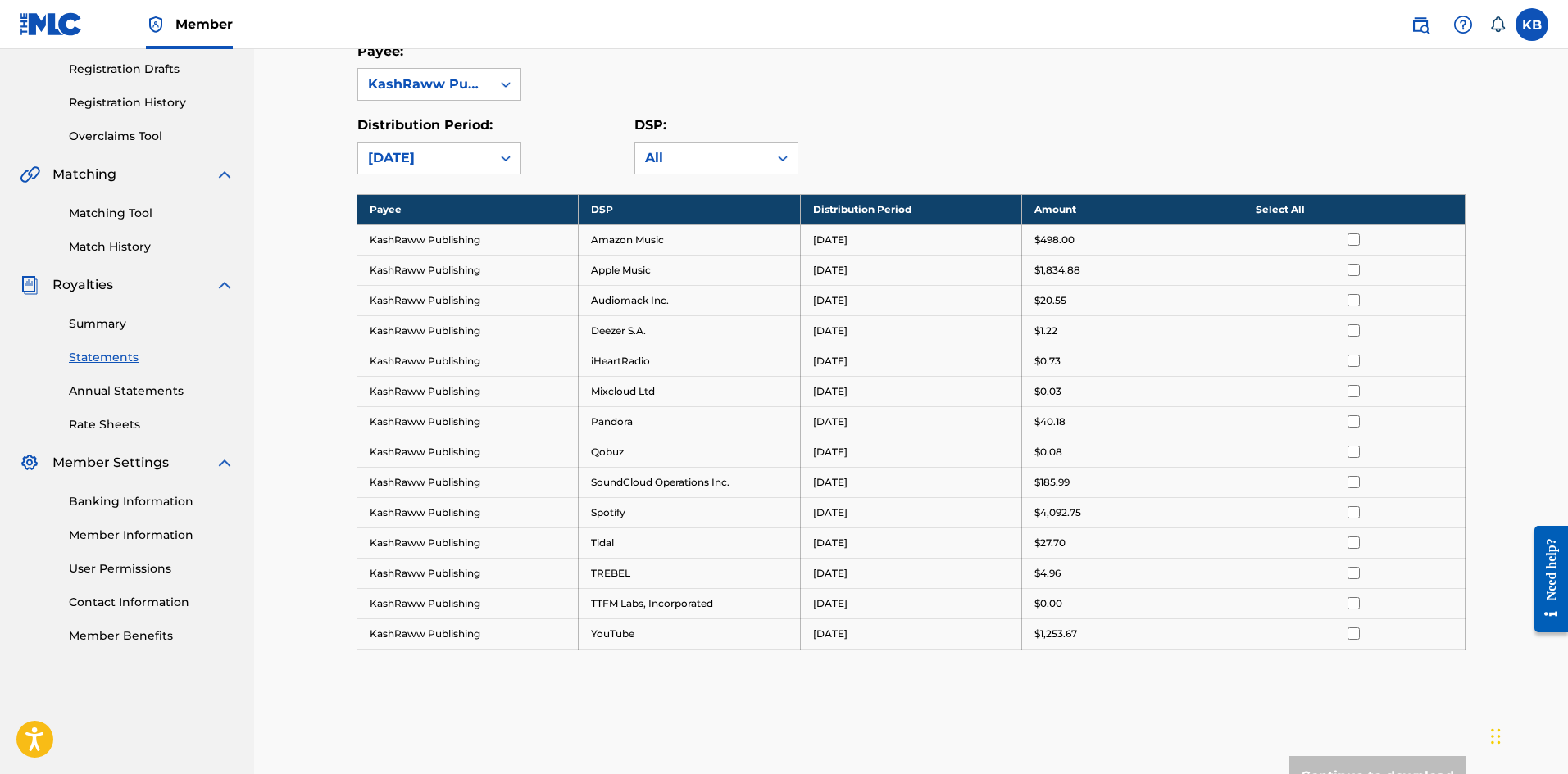
drag, startPoint x: 1445, startPoint y: 69, endPoint x: 1297, endPoint y: 59, distance: 148.3
click at [1445, 67] on div "Payee: KashRaww Publishing" at bounding box center [912, 71] width 1109 height 59
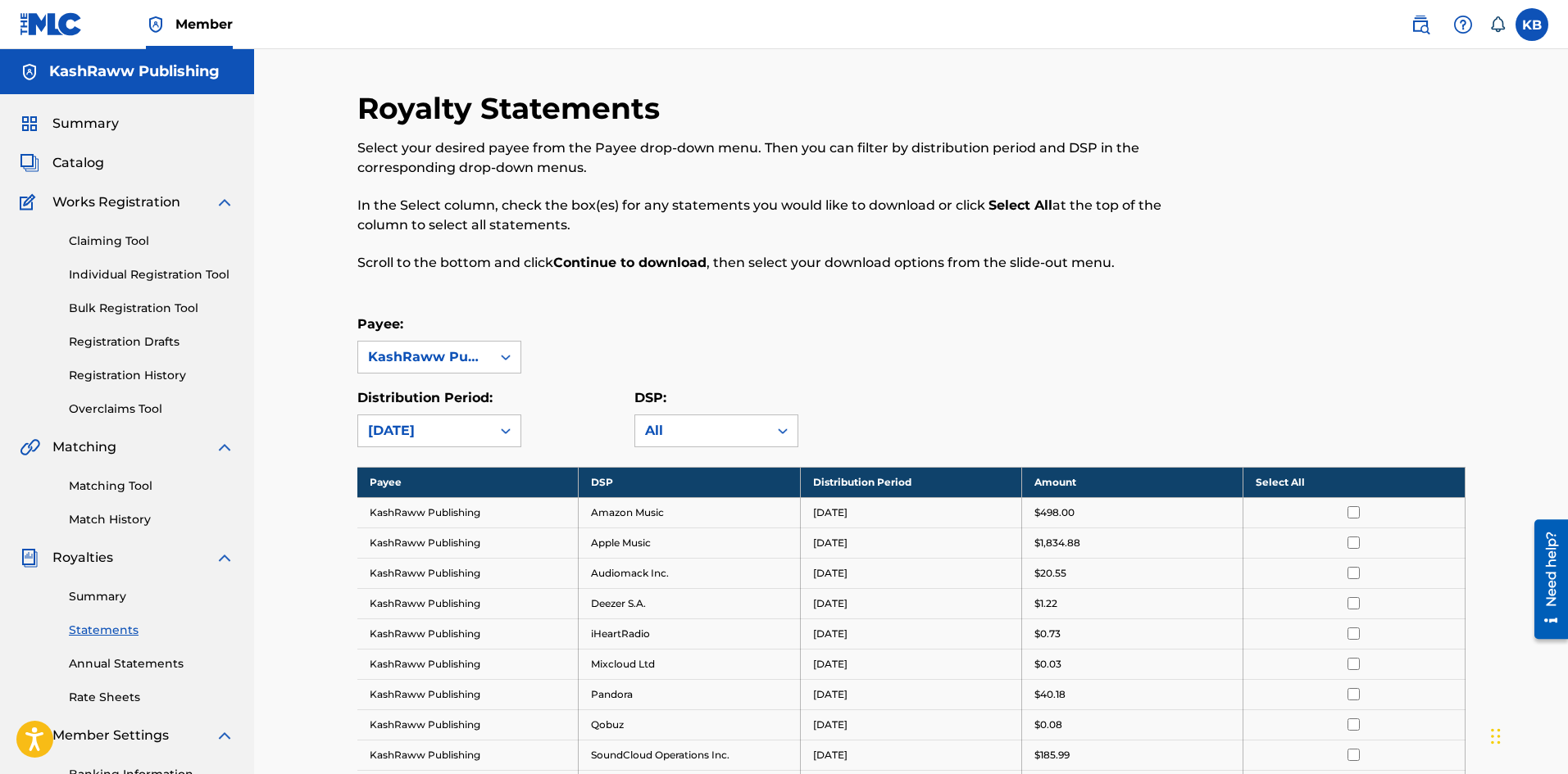
click at [685, 24] on nav "Member KB KB Kari Burton kashrawww@gmail.com Notification Preferences Profile L…" at bounding box center [784, 24] width 1568 height 49
click at [32, 21] on img at bounding box center [52, 24] width 64 height 24
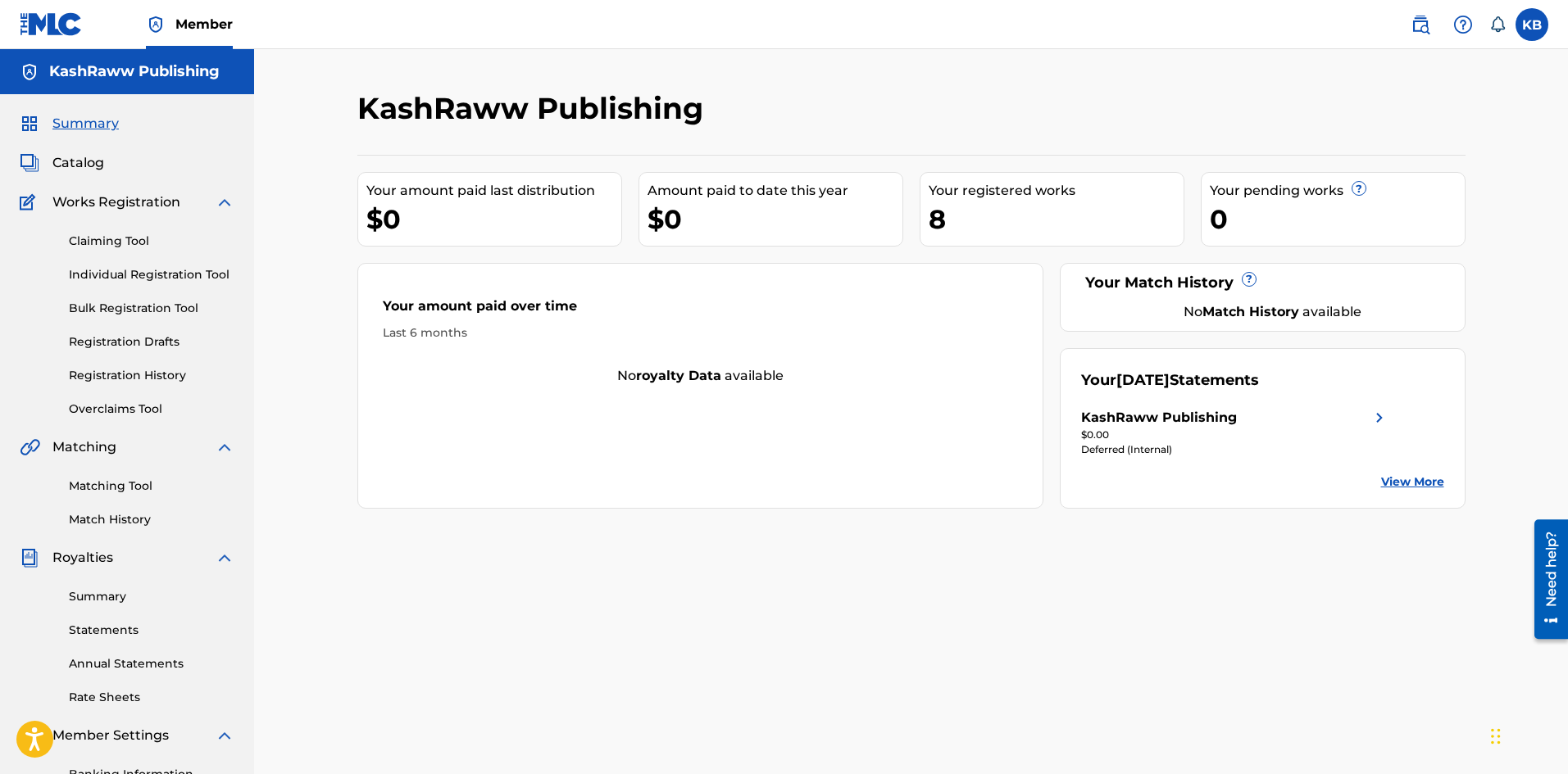
click at [31, 21] on img at bounding box center [52, 24] width 64 height 24
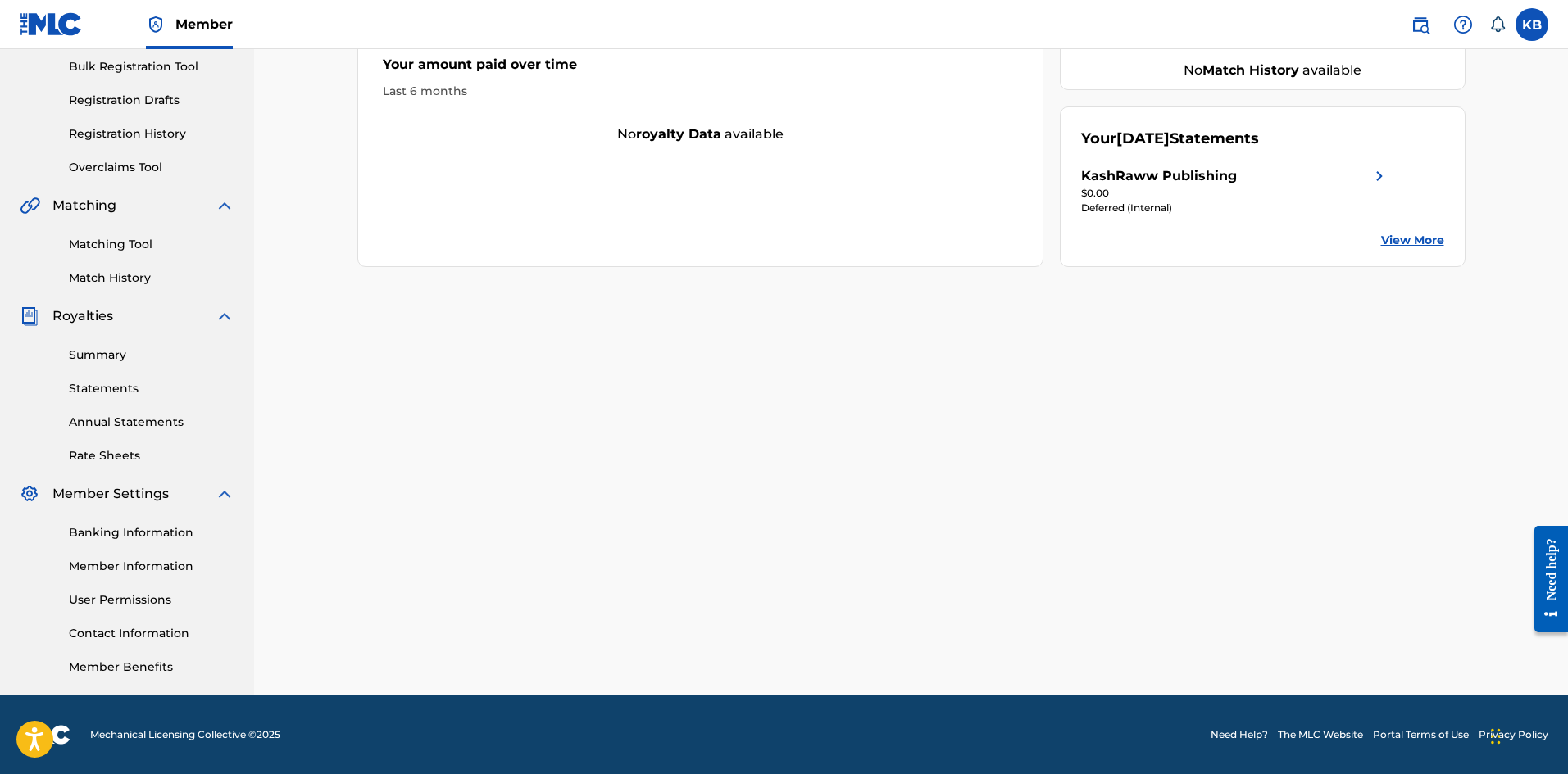
click at [130, 534] on link "Banking Information" at bounding box center [152, 533] width 165 height 17
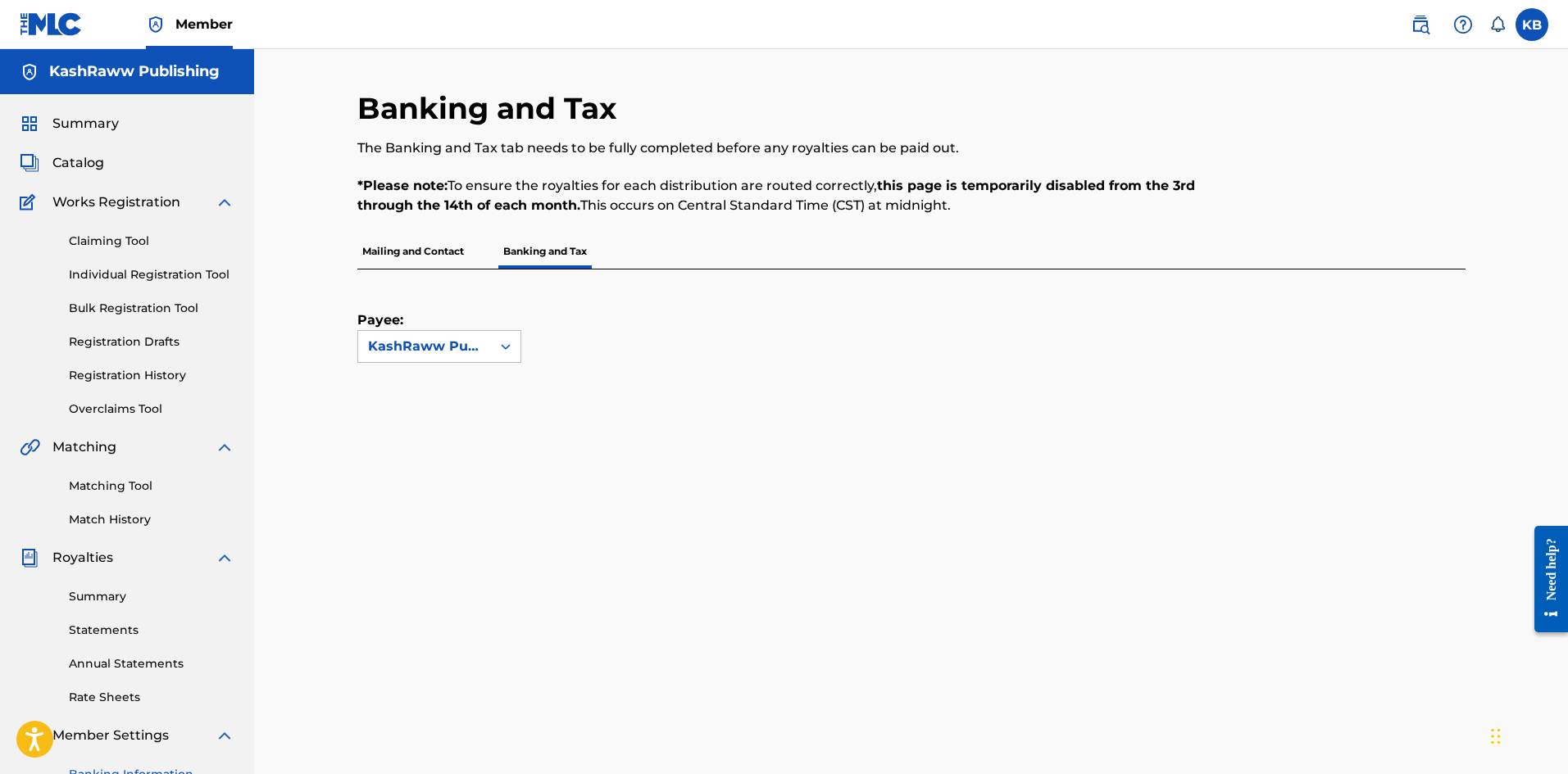
click at [444, 252] on p "Mailing and Contact" at bounding box center [413, 251] width 112 height 34
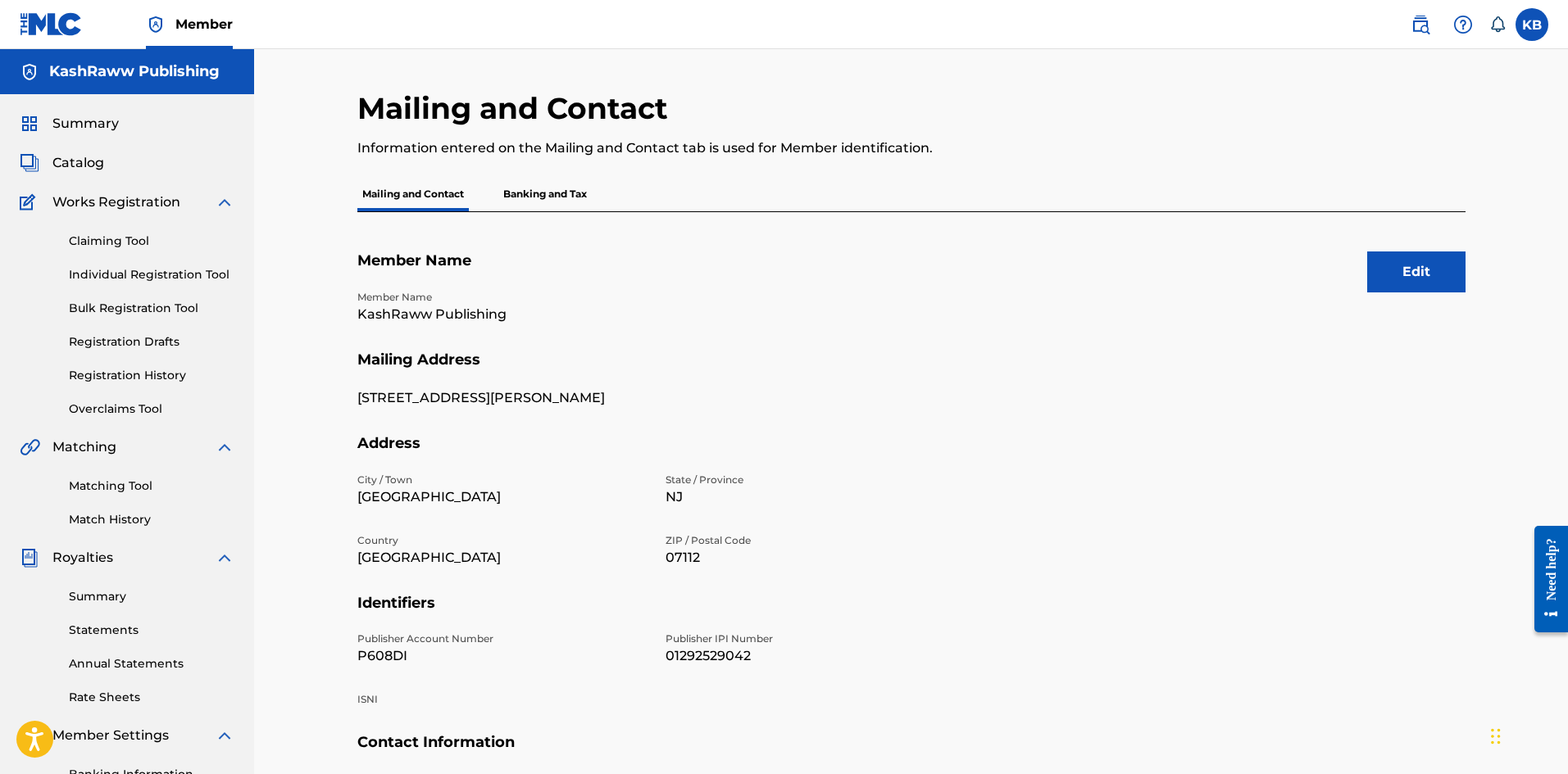
scroll to position [137, 0]
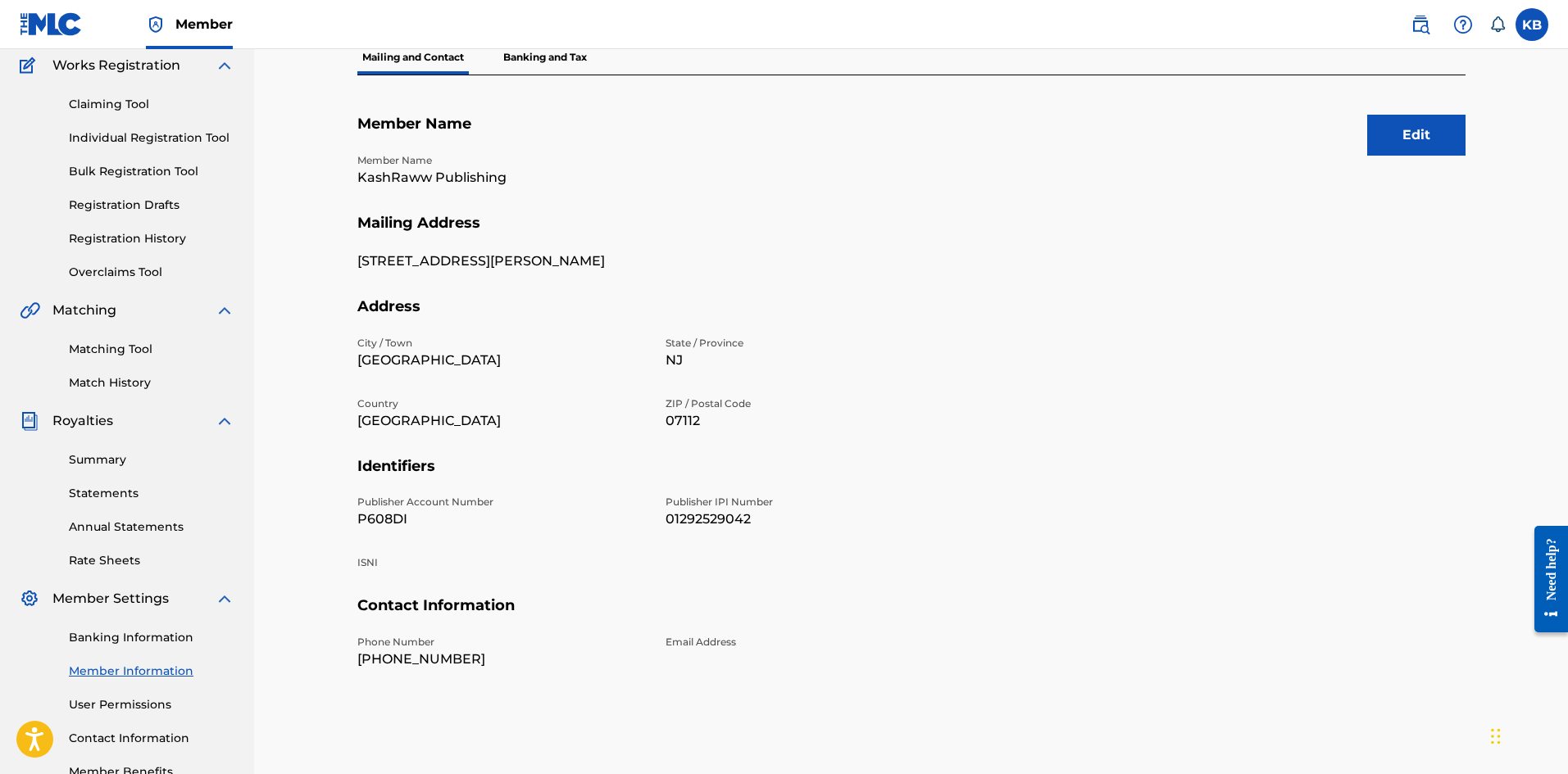
click at [86, 455] on link "Summary" at bounding box center [152, 460] width 165 height 17
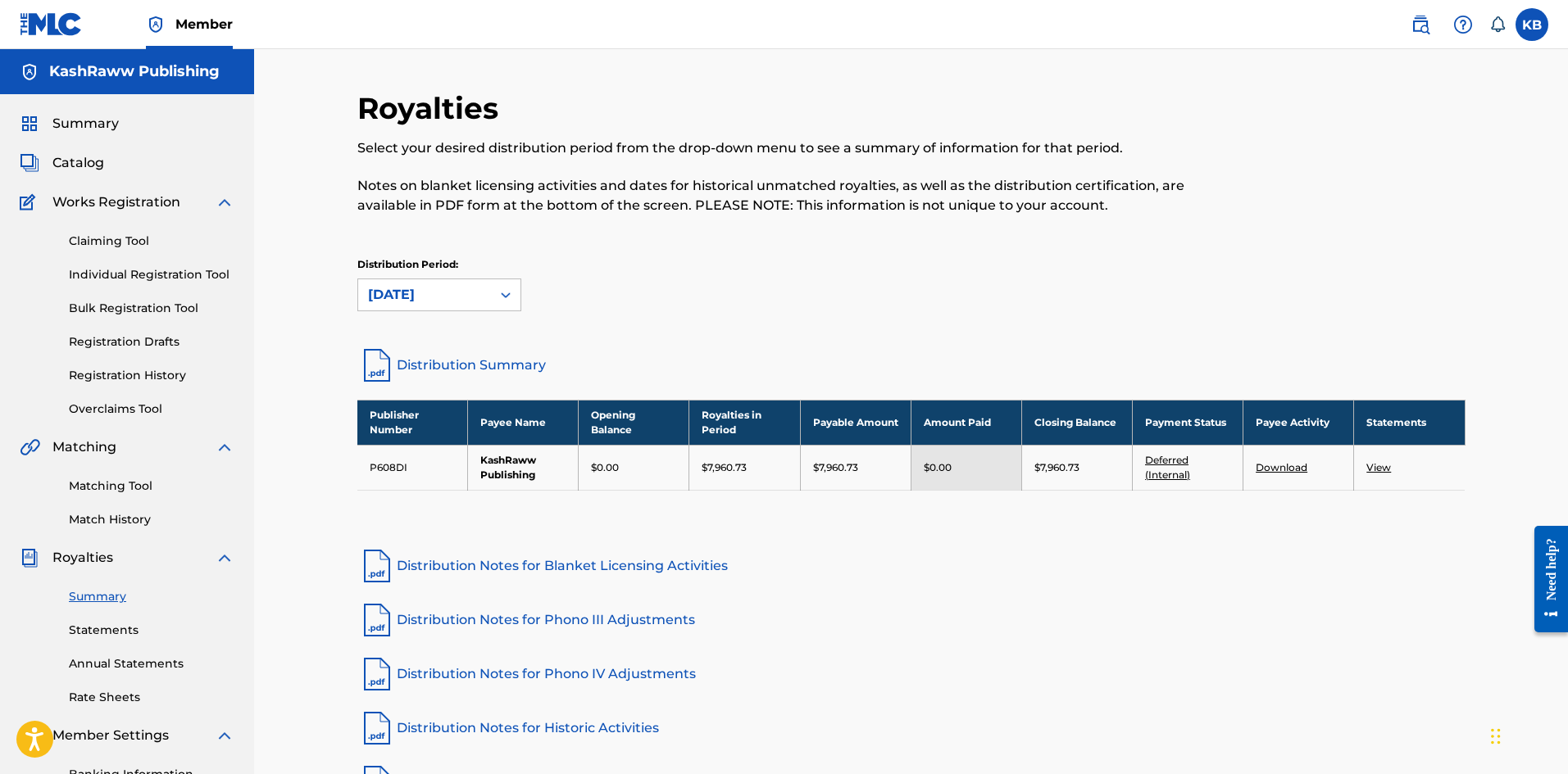
click at [1384, 470] on link "View" at bounding box center [1378, 467] width 25 height 13
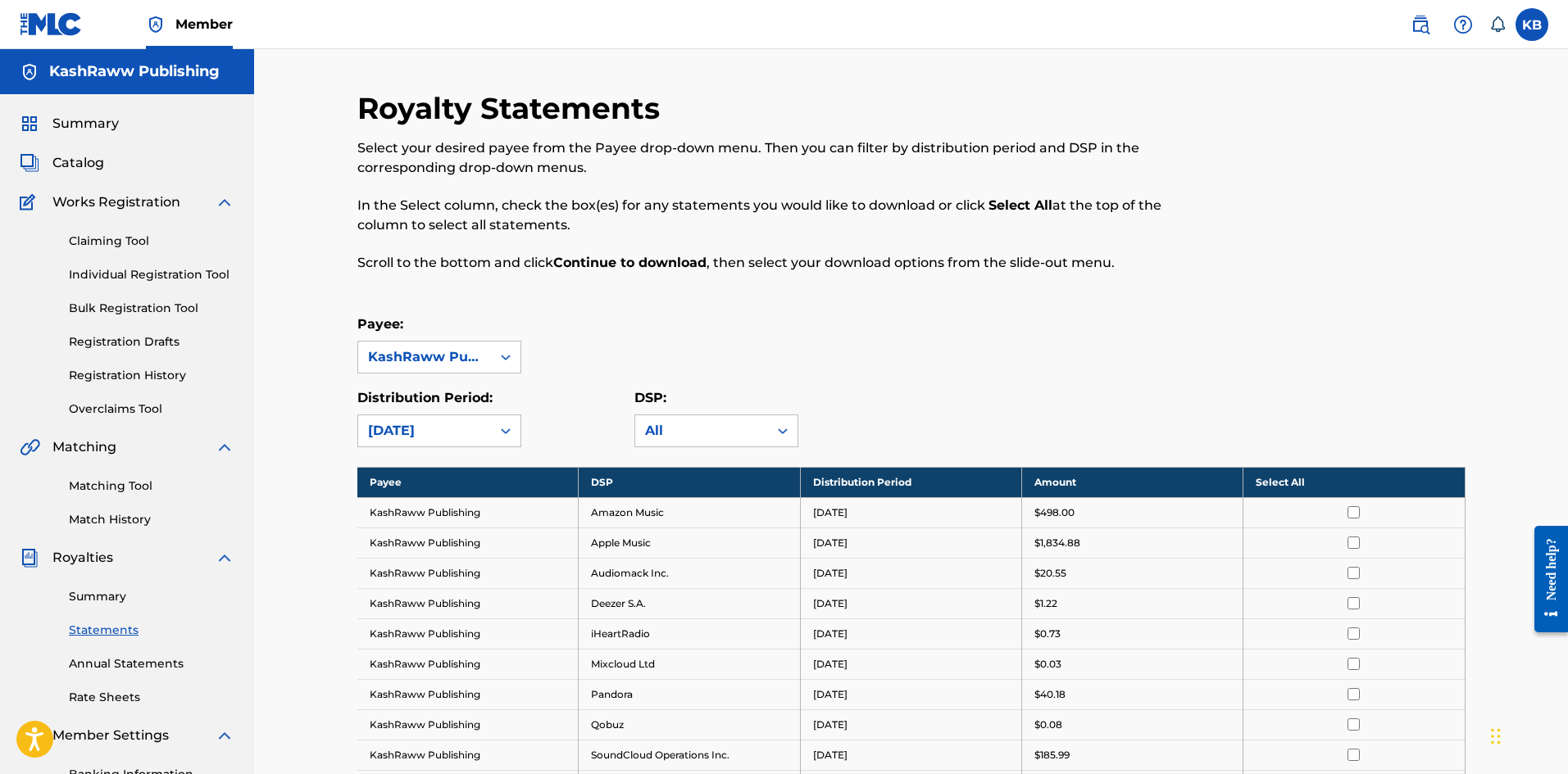
scroll to position [137, 0]
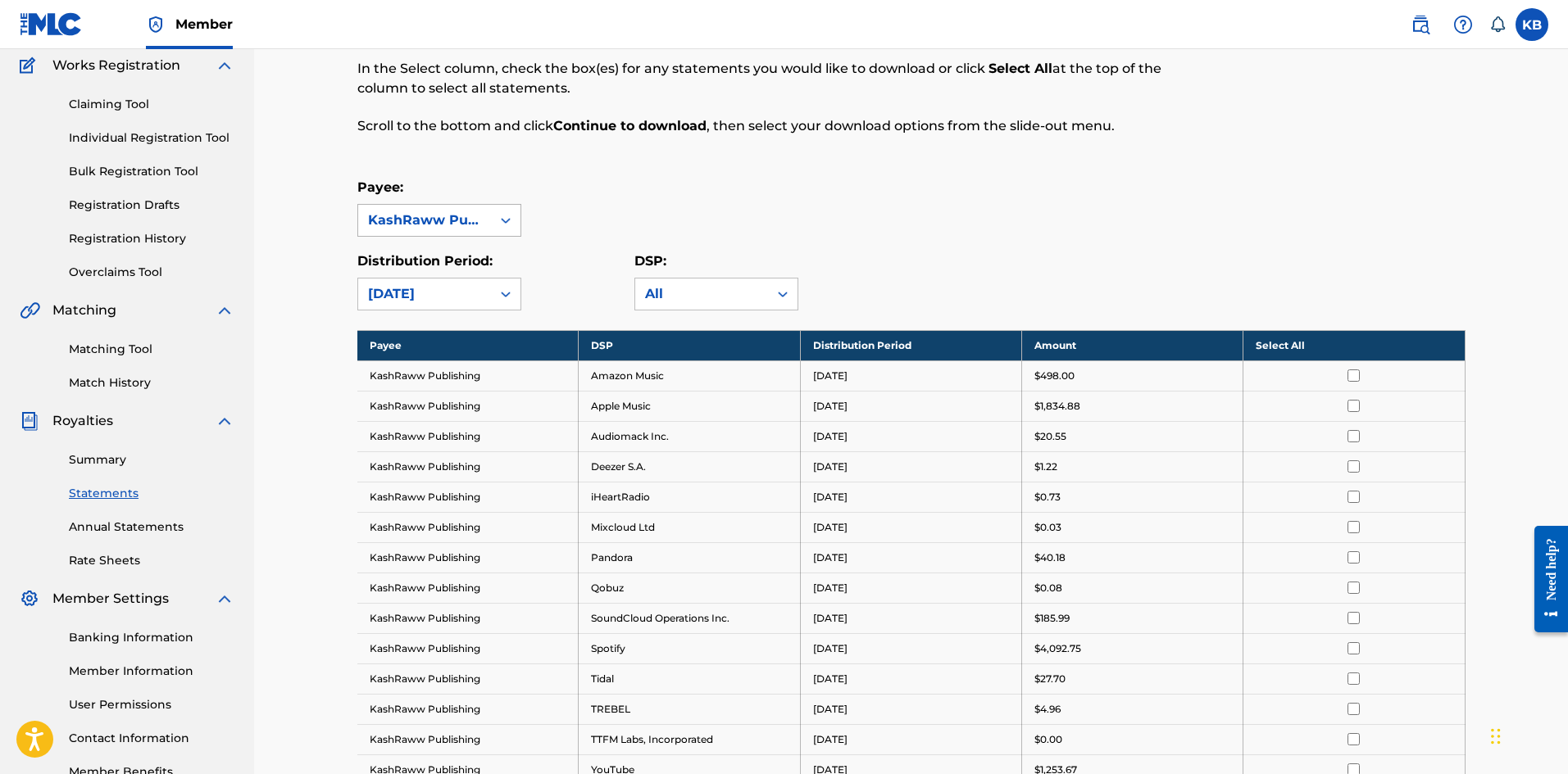
click at [488, 220] on div "KashRaww Publishing" at bounding box center [425, 220] width 133 height 31
click at [493, 299] on div at bounding box center [506, 294] width 30 height 30
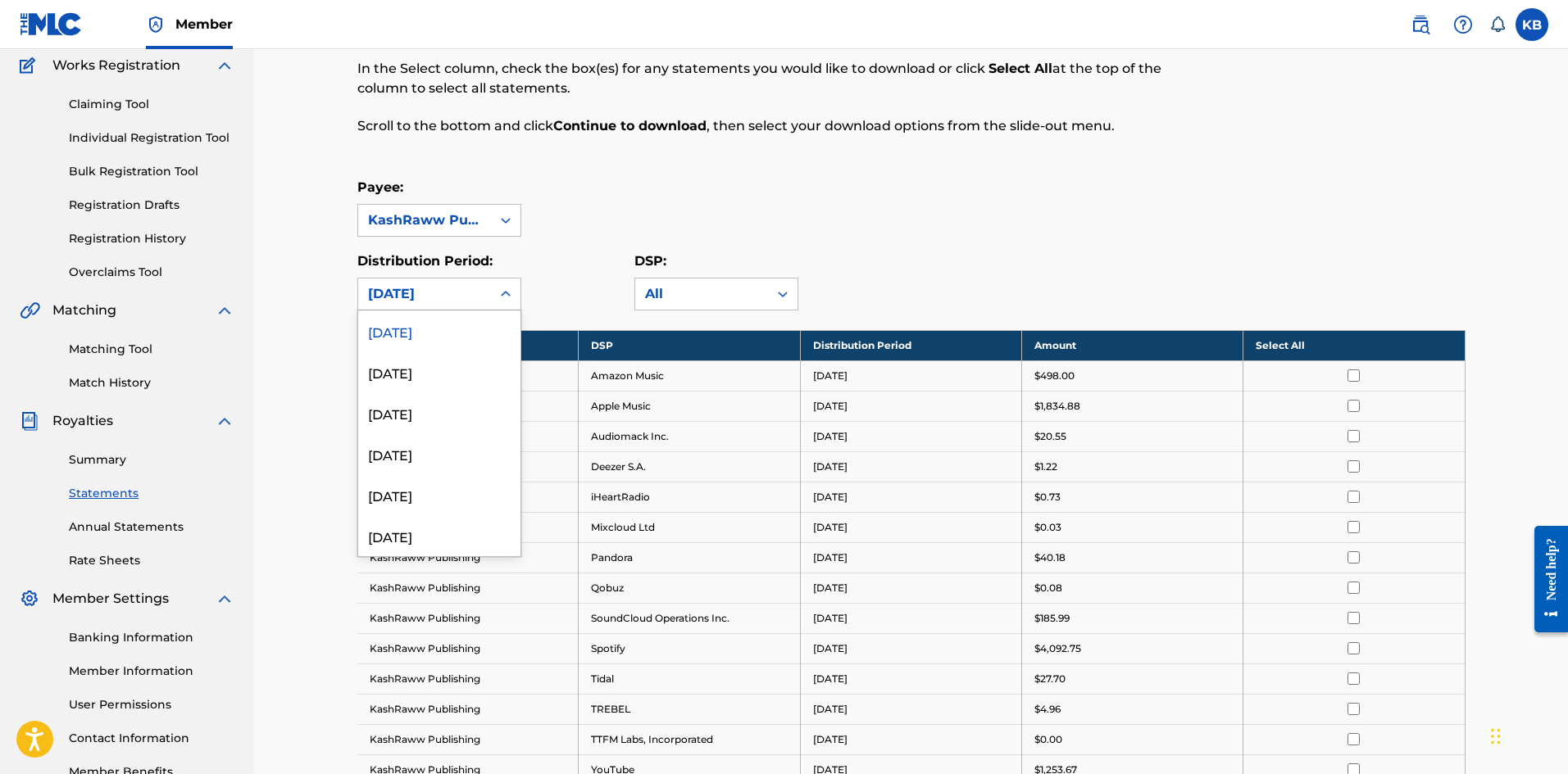
click at [488, 297] on div "[DATE]" at bounding box center [425, 294] width 133 height 31
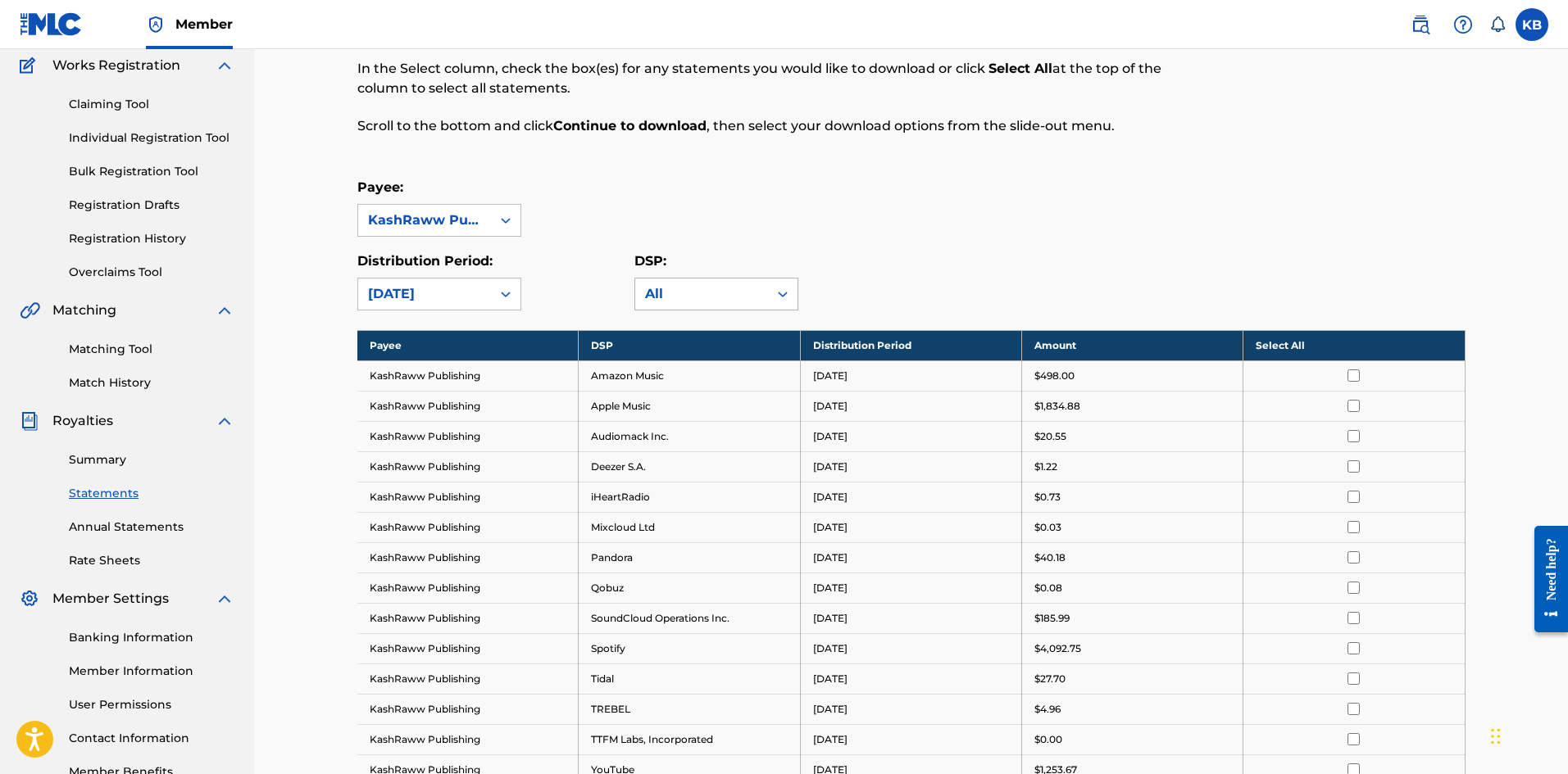
click at [723, 292] on div "All" at bounding box center [702, 294] width 113 height 20
click at [120, 645] on link "Banking Information" at bounding box center [152, 638] width 165 height 17
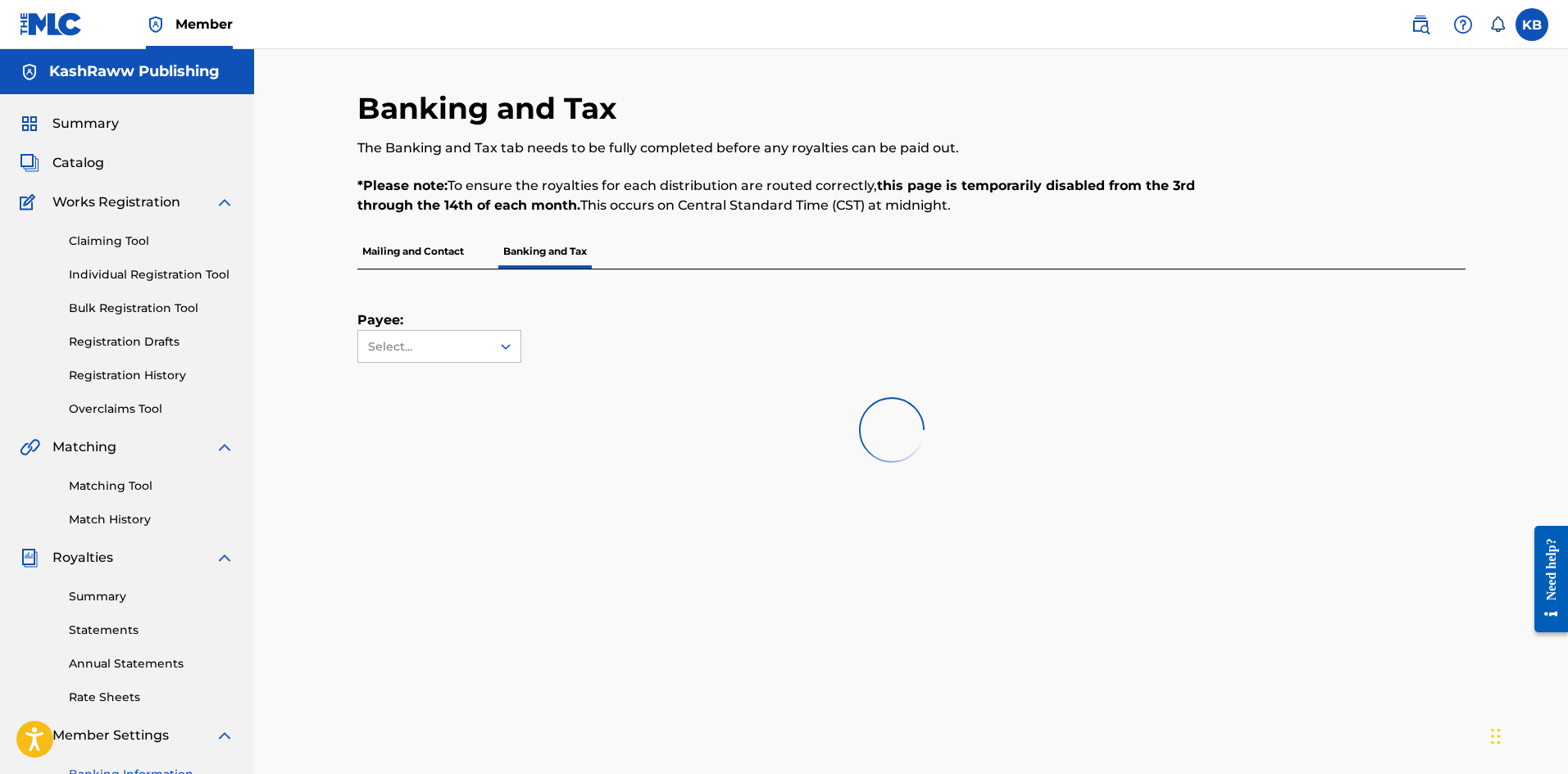
scroll to position [241, 0]
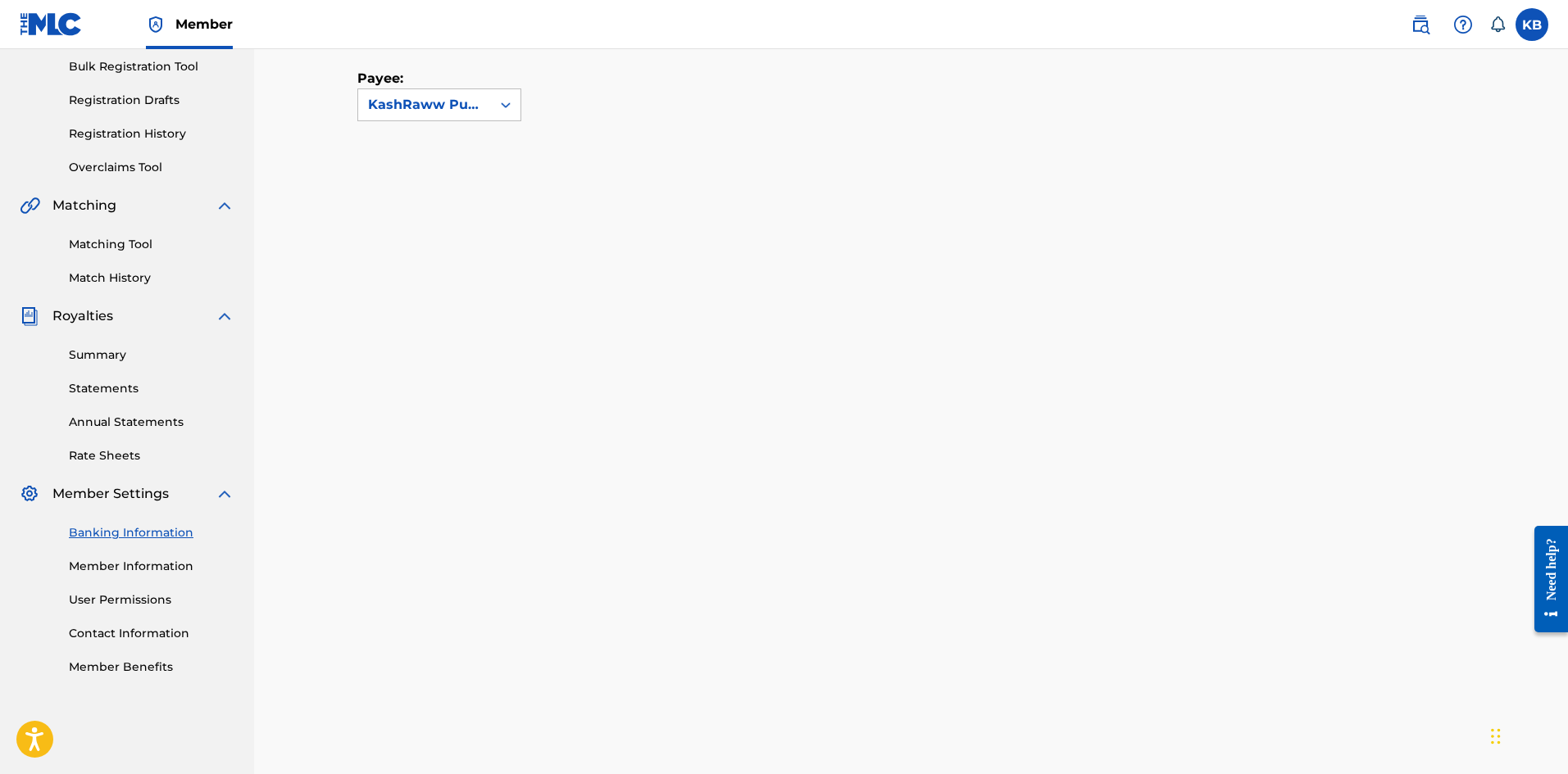
click at [101, 350] on link "Summary" at bounding box center [152, 355] width 165 height 17
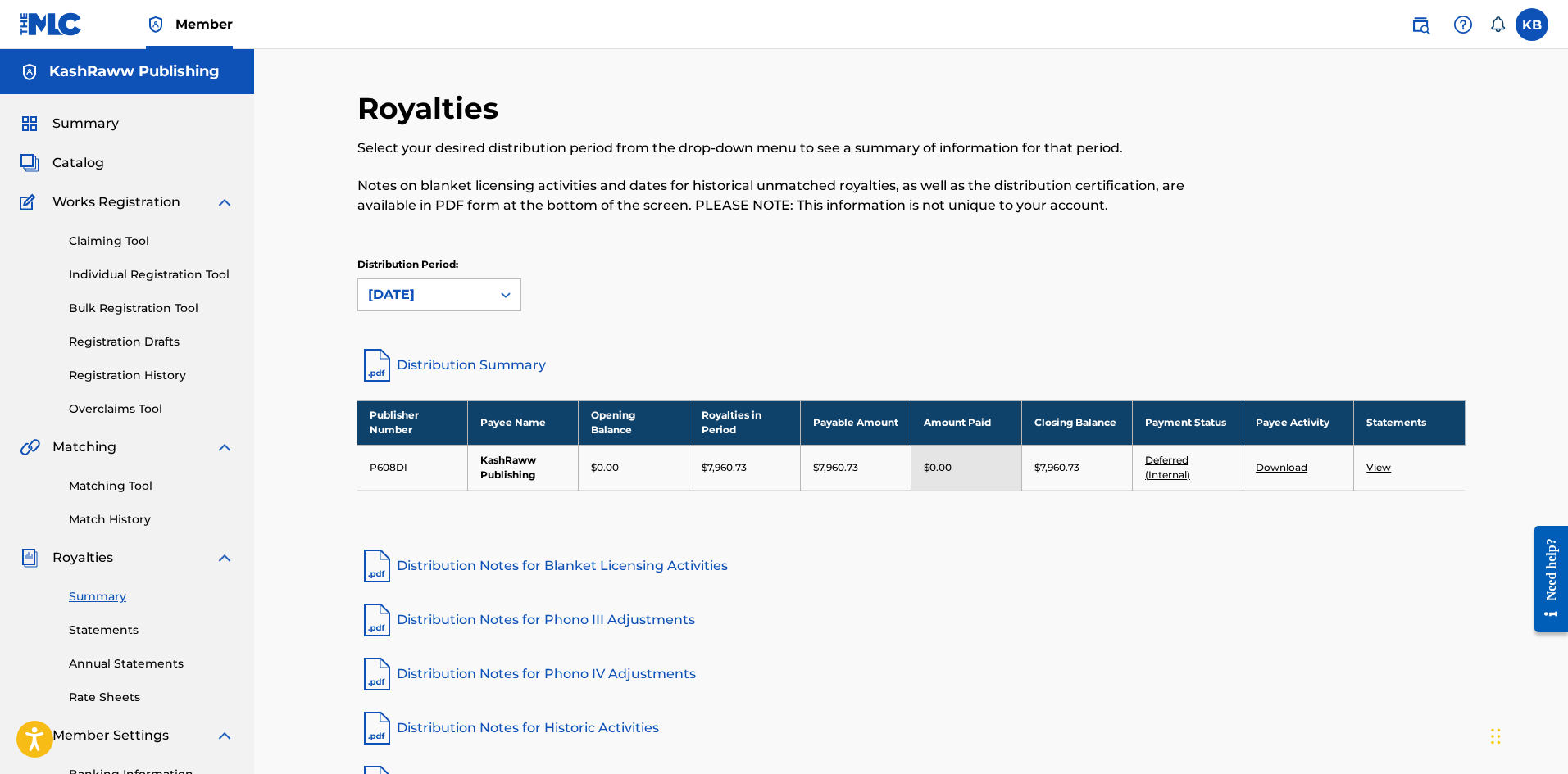
click at [102, 628] on link "Statements" at bounding box center [152, 630] width 165 height 17
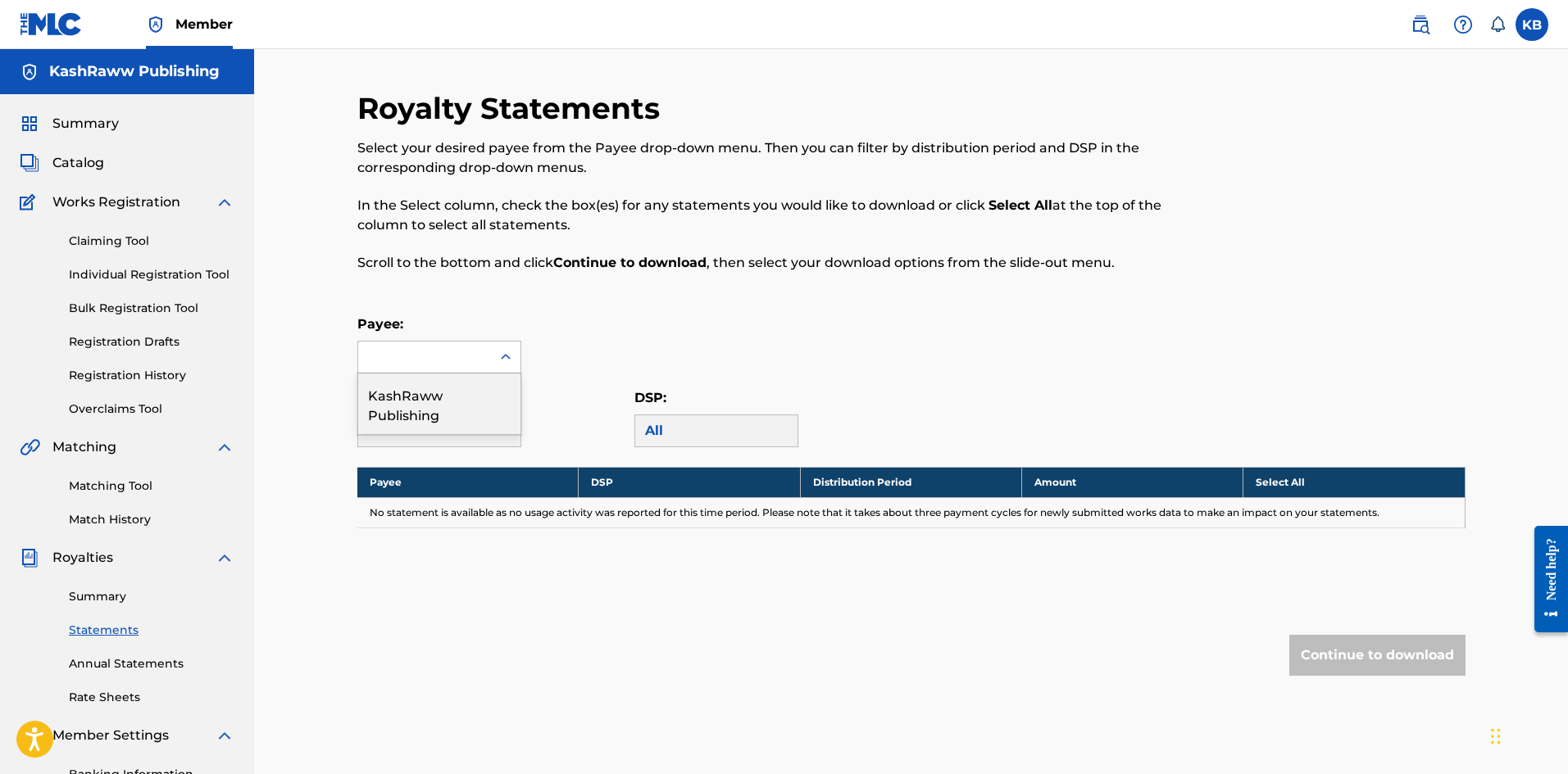
click at [442, 360] on div at bounding box center [425, 358] width 133 height 31
click at [439, 393] on div "KashRaww Publishing" at bounding box center [439, 404] width 163 height 61
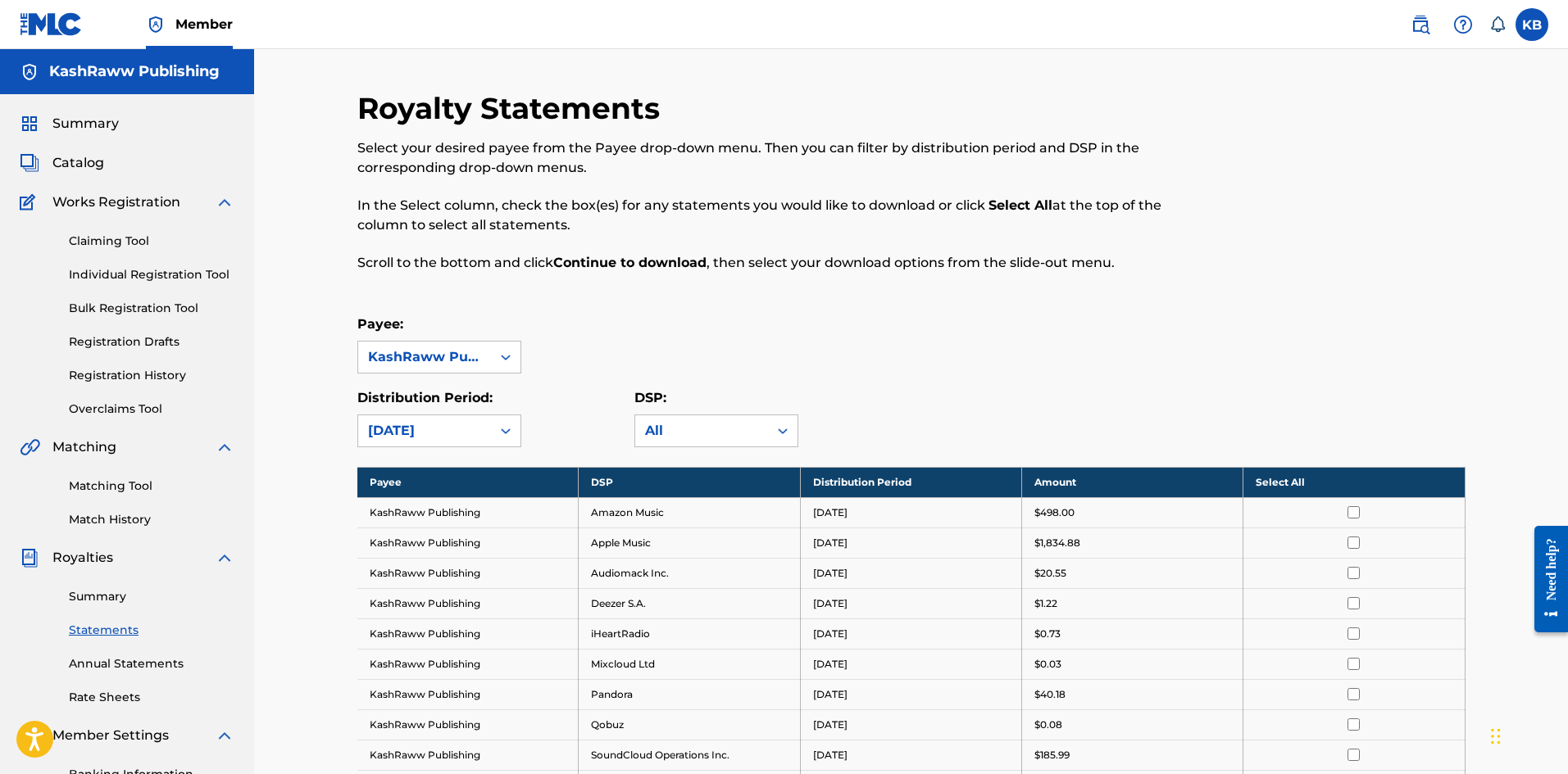
click at [126, 665] on link "Annual Statements" at bounding box center [152, 663] width 165 height 17
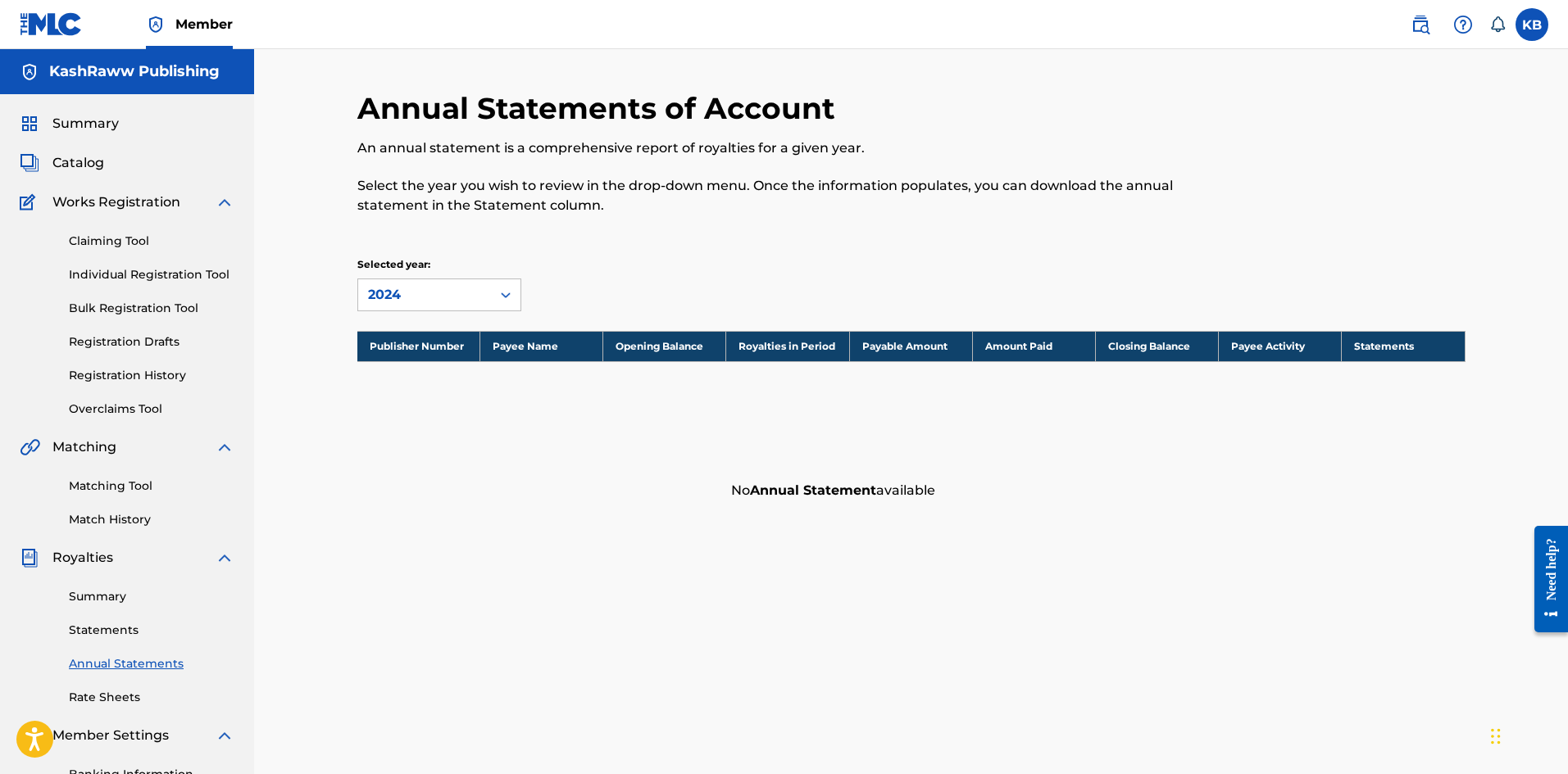
click at [113, 696] on link "Rate Sheets" at bounding box center [152, 697] width 165 height 17
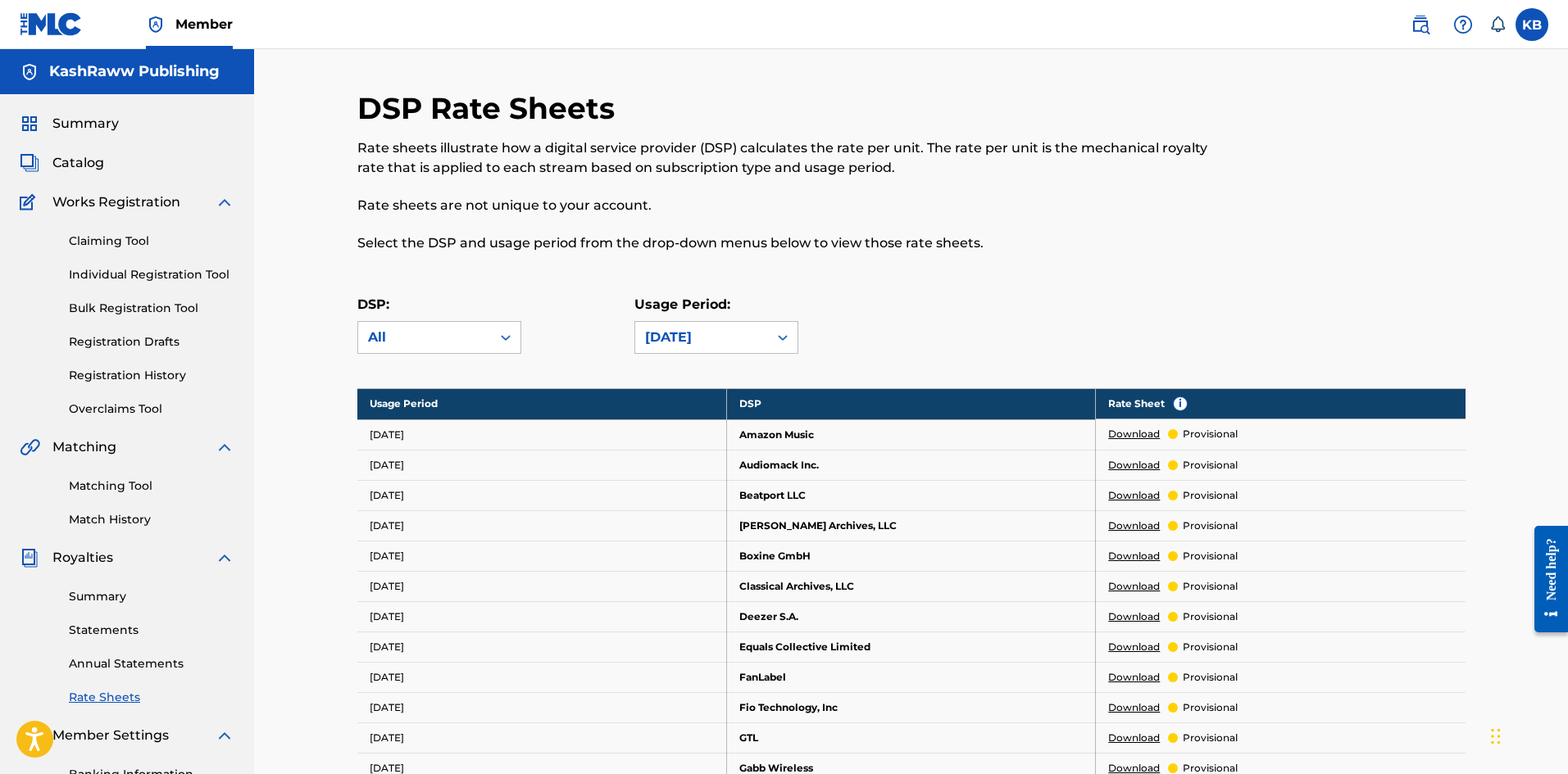
click at [89, 129] on span "Summary" at bounding box center [85, 124] width 66 height 20
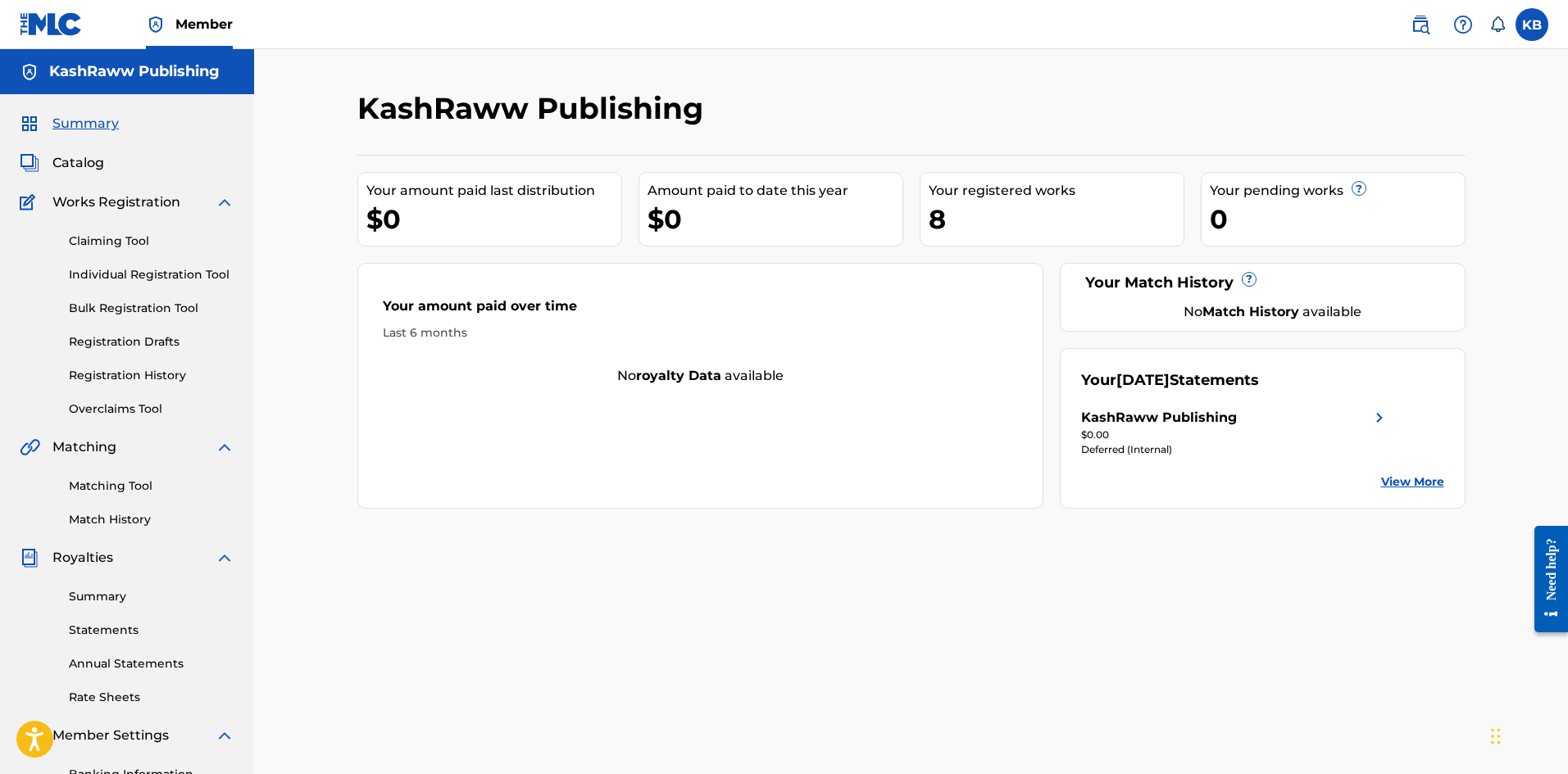
click at [1282, 426] on div "KashRaww Publishing" at bounding box center [1236, 418] width 309 height 20
